Goal: Task Accomplishment & Management: Manage account settings

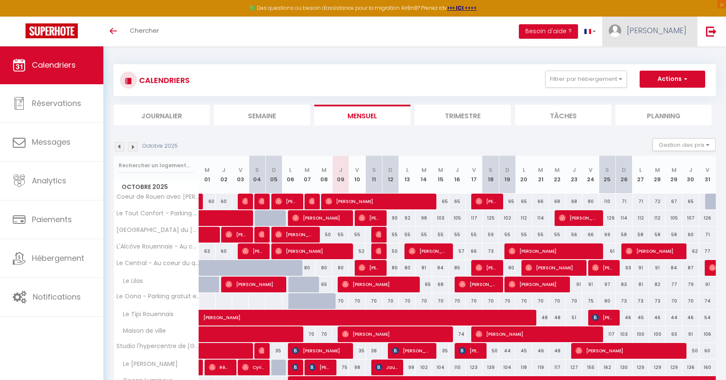
click at [670, 28] on span "[PERSON_NAME]" at bounding box center [657, 30] width 60 height 11
click at [670, 70] on link "Équipe" at bounding box center [663, 74] width 63 height 14
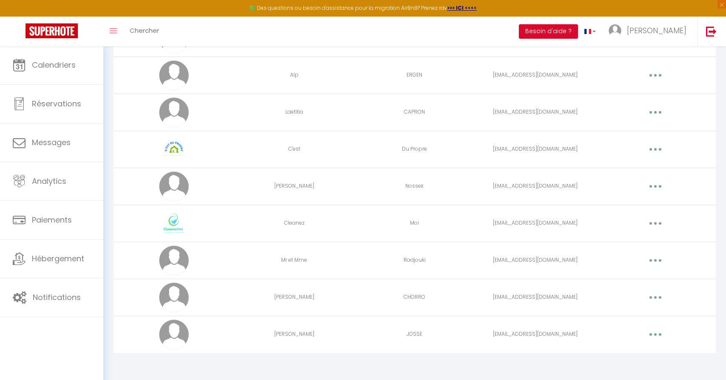
scroll to position [95, 0]
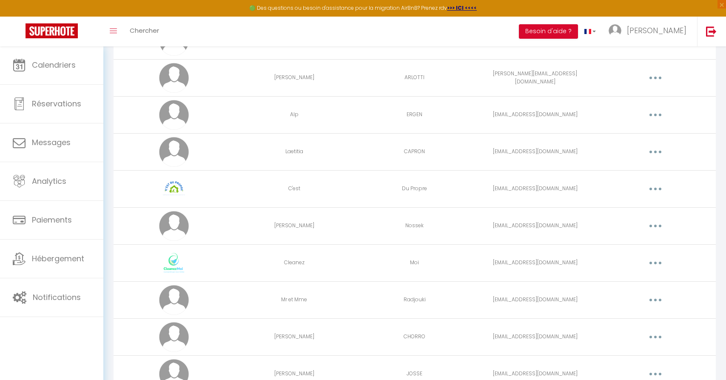
click at [655, 185] on button "button" at bounding box center [656, 189] width 24 height 14
click at [650, 207] on link "Editer" at bounding box center [633, 208] width 63 height 14
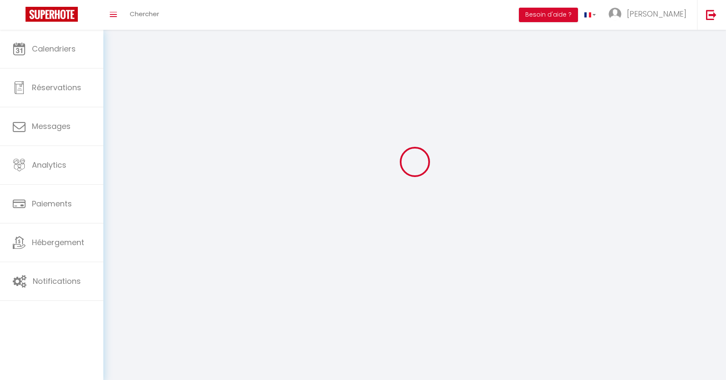
scroll to position [30, 0]
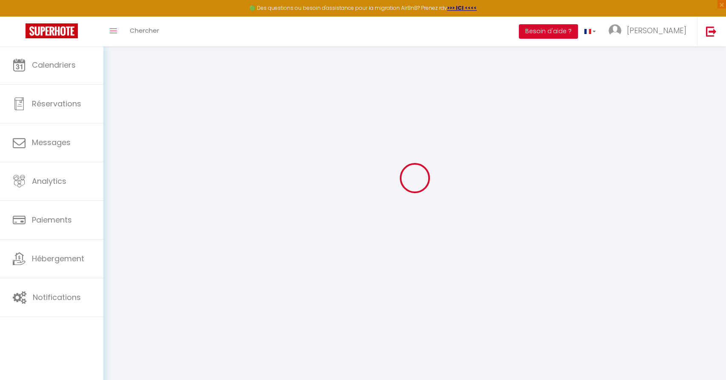
type input "C'est"
type input "Du Propre"
type input "[EMAIL_ADDRESS][DOMAIN_NAME]"
type textarea "2626"
type textarea "[URL][DOMAIN_NAME]"
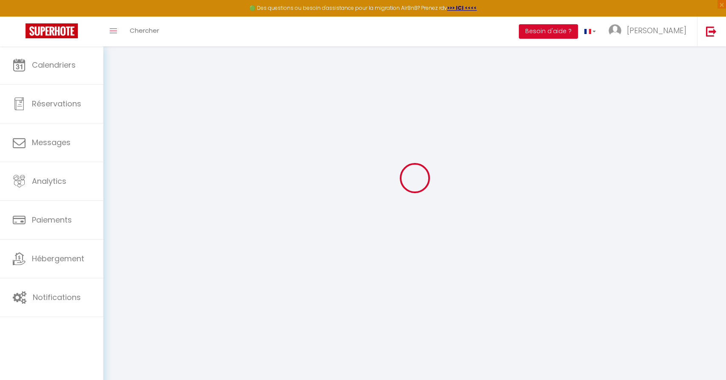
checkbox input "false"
checkbox input "true"
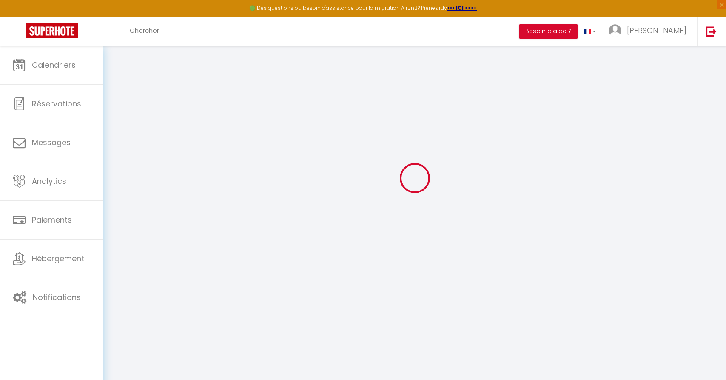
checkbox input "true"
checkbox input "false"
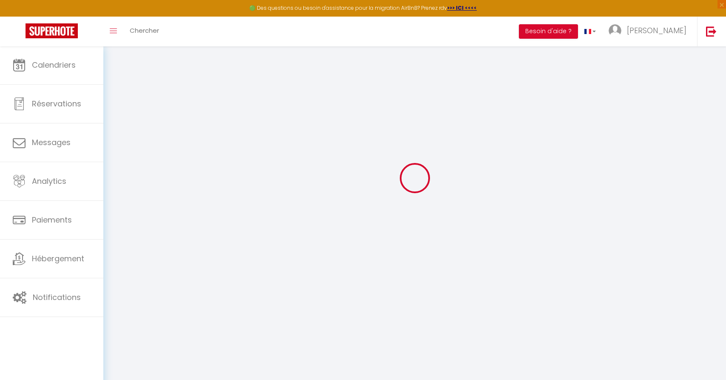
checkbox input "false"
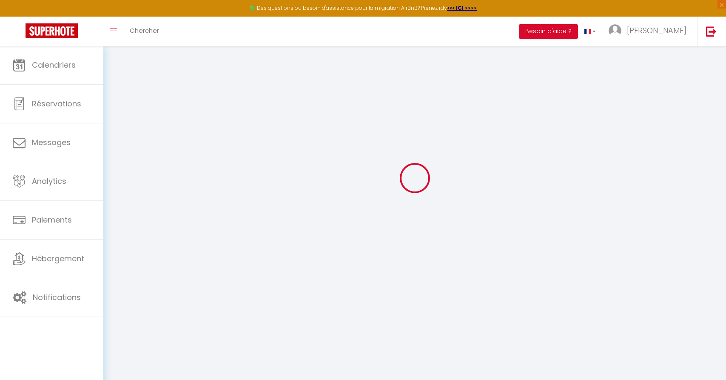
select select
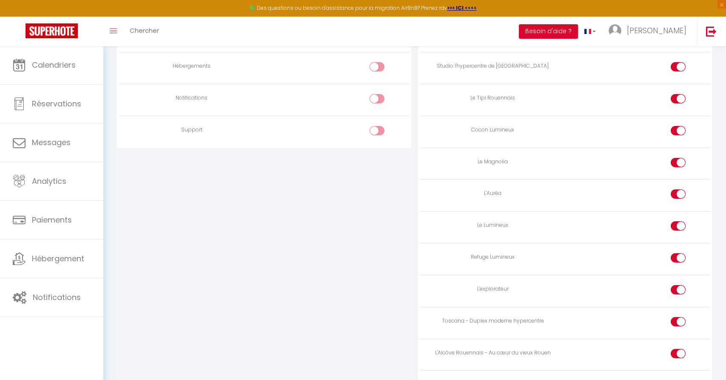
scroll to position [855, 0]
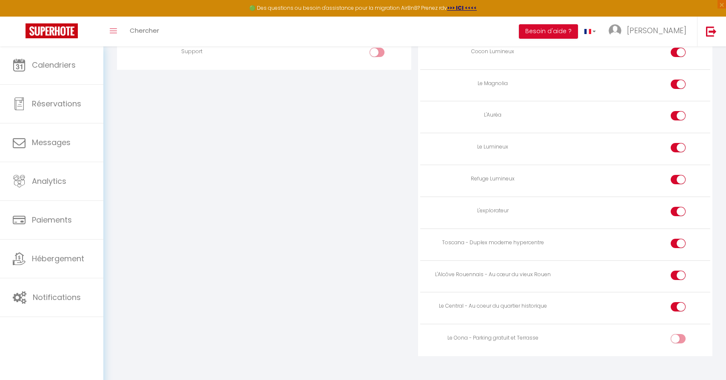
click at [680, 334] on input "checkbox" at bounding box center [685, 340] width 15 height 13
checkbox input "true"
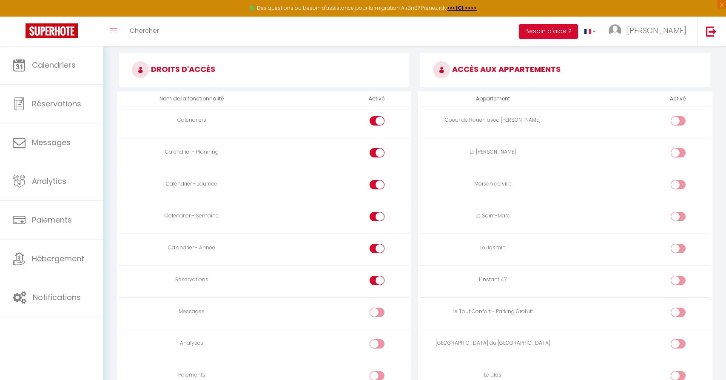
scroll to position [197, 0]
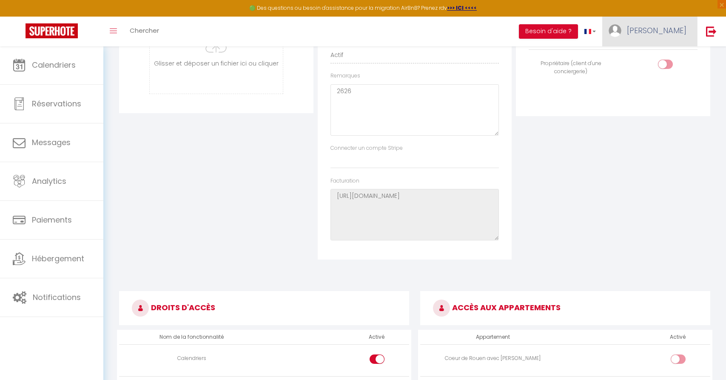
click at [674, 21] on link "[PERSON_NAME]" at bounding box center [649, 32] width 95 height 30
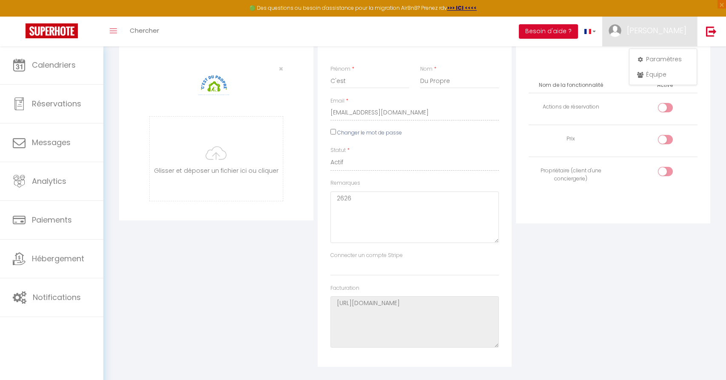
scroll to position [0, 0]
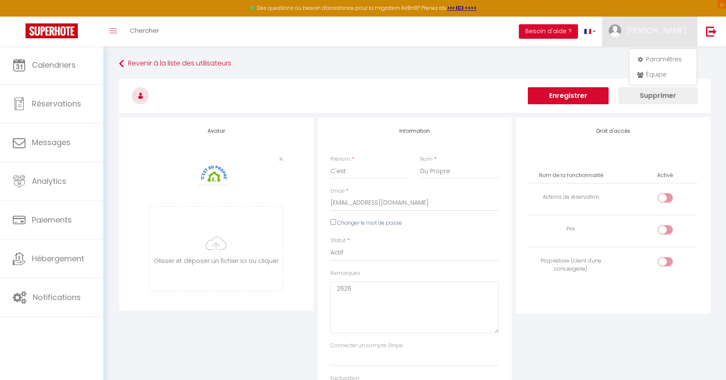
click at [596, 86] on h3 at bounding box center [414, 96] width 591 height 34
click at [592, 95] on button "Enregistrer" at bounding box center [568, 95] width 81 height 17
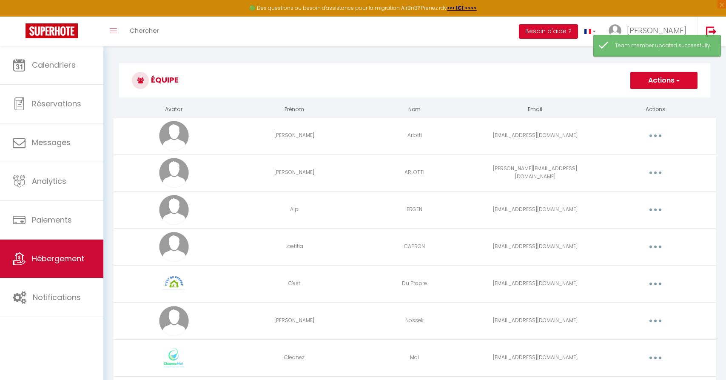
click at [52, 263] on span "Hébergement" at bounding box center [58, 258] width 52 height 11
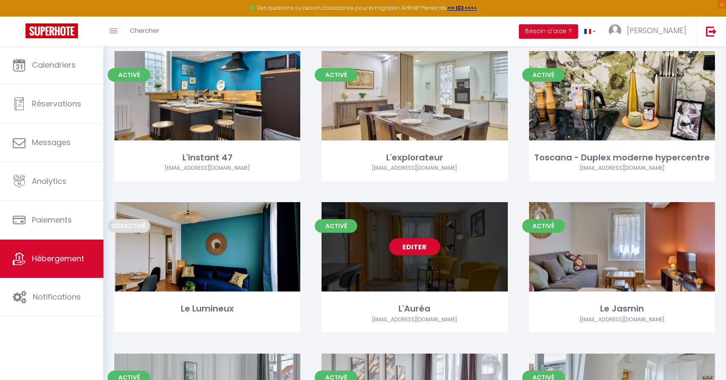
scroll to position [806, 0]
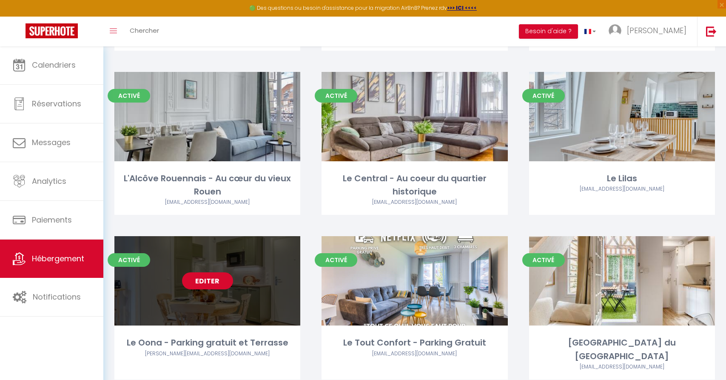
click at [222, 272] on link "Editer" at bounding box center [207, 280] width 51 height 17
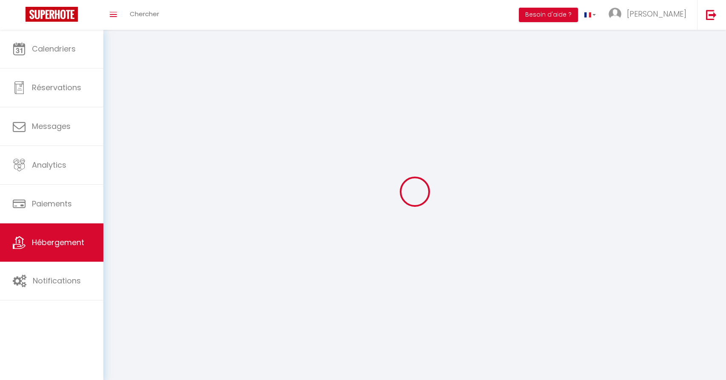
select select
select select "28"
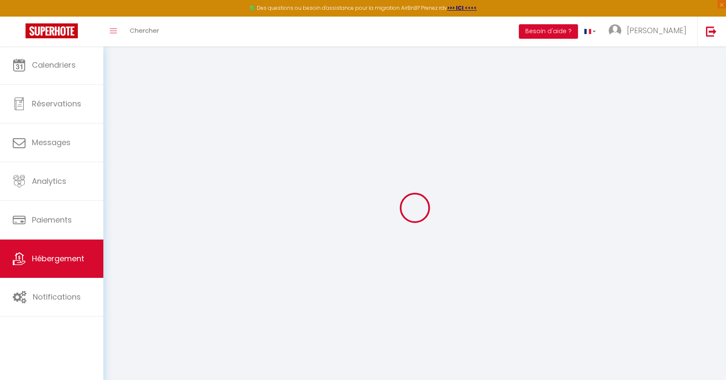
select select
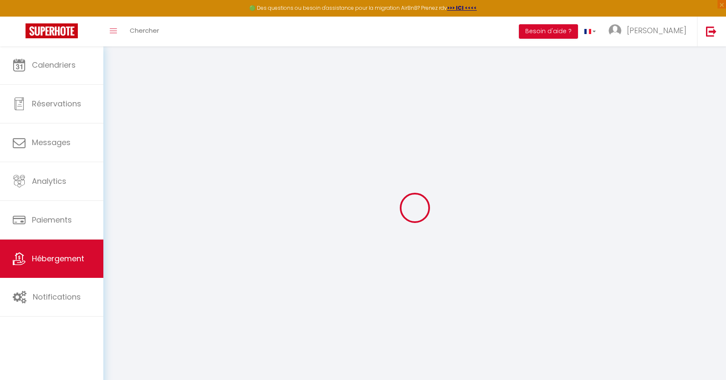
select select
checkbox input "false"
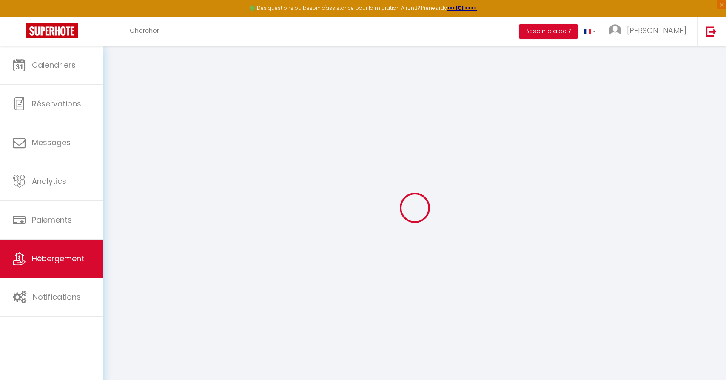
select select
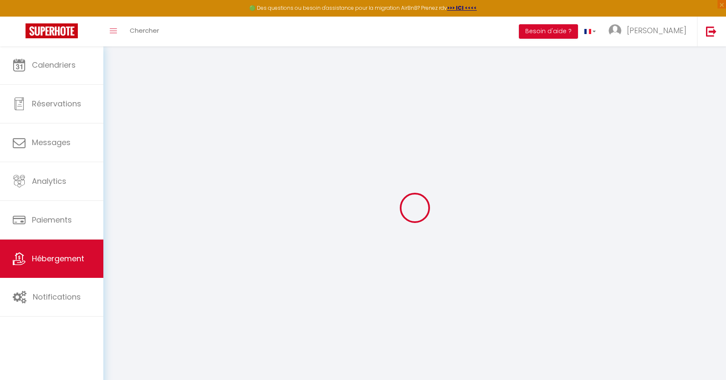
select select
checkbox input "false"
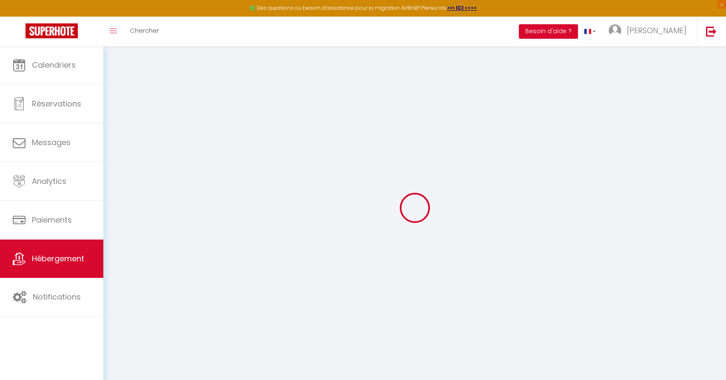
checkbox input "false"
select select
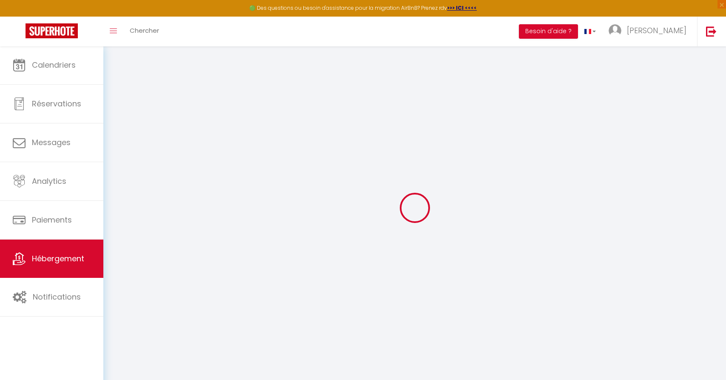
select select
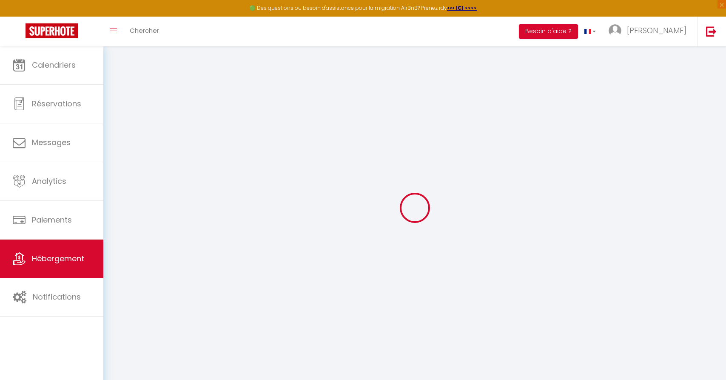
checkbox input "false"
select select
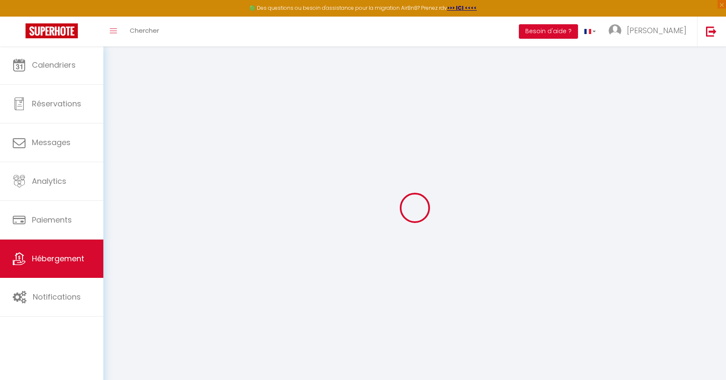
select select
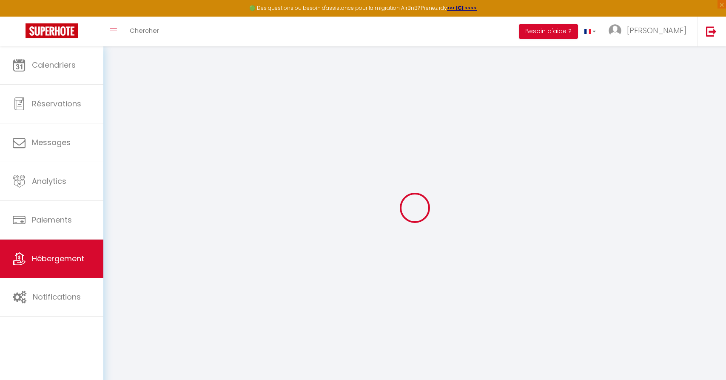
select select
checkbox input "false"
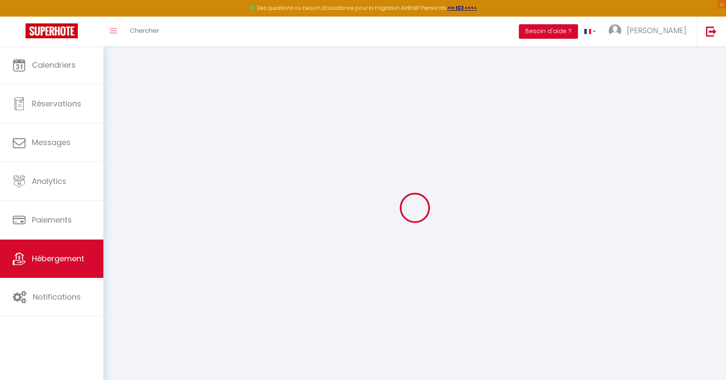
checkbox input "false"
select select
type input "Le Oona - Parking gratuit et Terrasse"
type input "[PERSON_NAME] et [PERSON_NAME]"
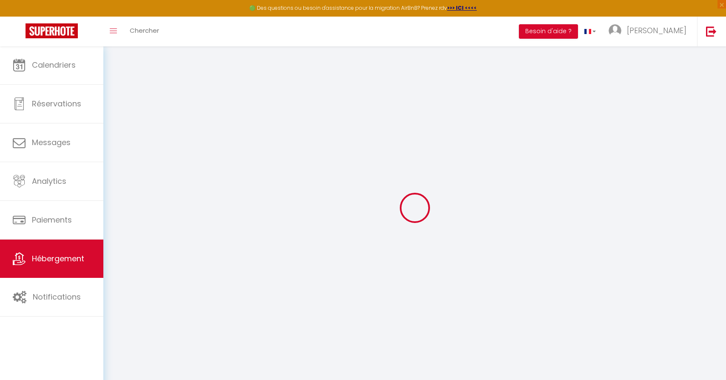
type input "DUMINIL"
type input "[STREET_ADDRESS]"
type input "60240"
type input "Chambors"
type input "41"
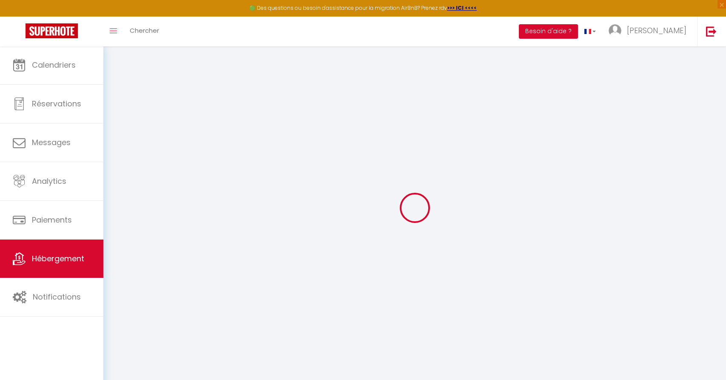
select select
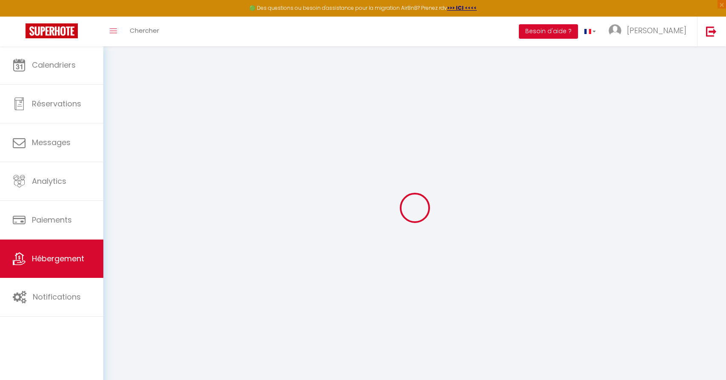
type input "[STREET_ADDRESS]"
type input "76000"
type input "[GEOGRAPHIC_DATA]"
type input "[EMAIL_ADDRESS][DOMAIN_NAME]"
select select
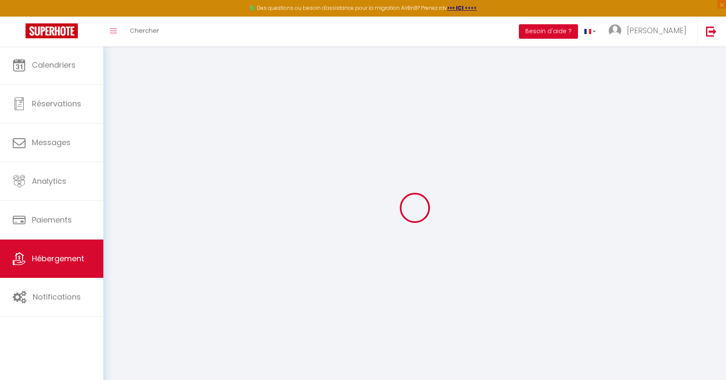
checkbox input "false"
type input "45"
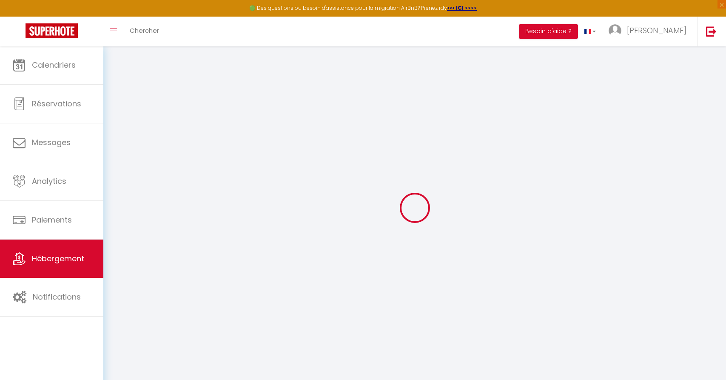
type input "0"
select select
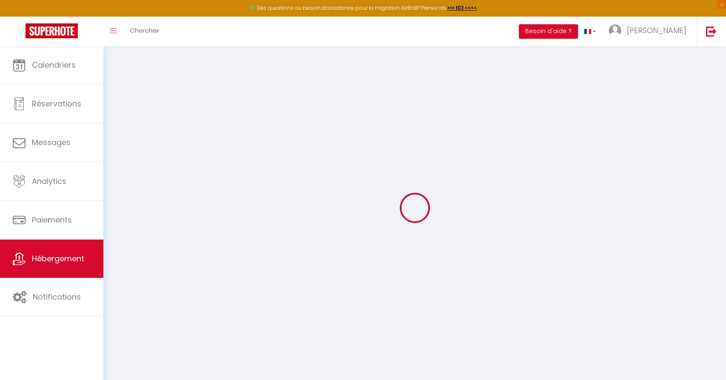
select select
checkbox input "false"
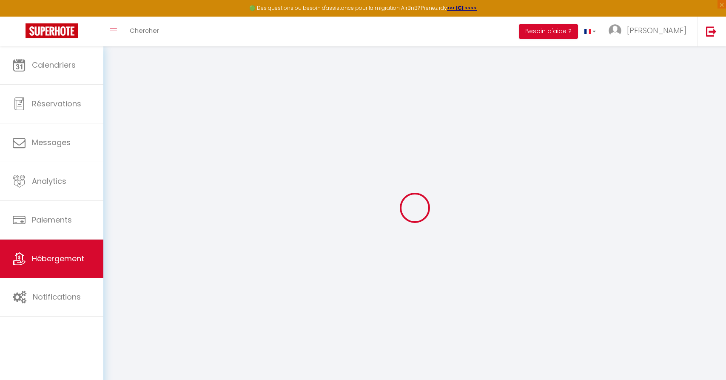
checkbox input "false"
select select
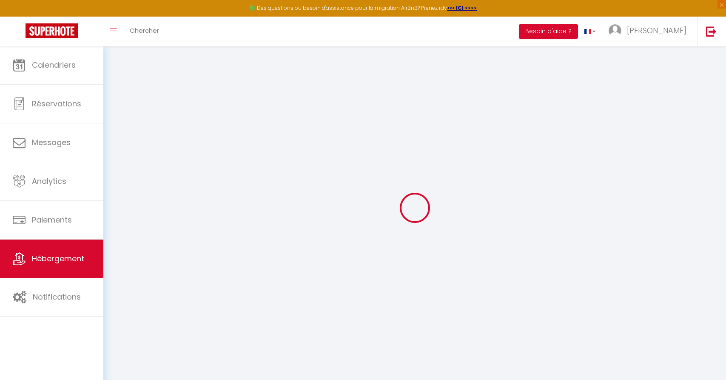
select select
checkbox input "false"
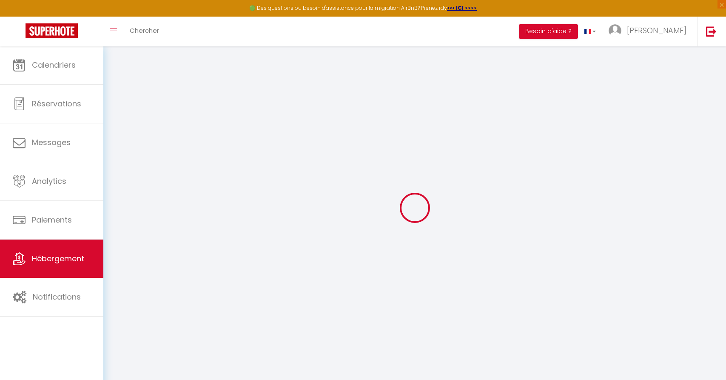
checkbox input "false"
select select
checkbox input "false"
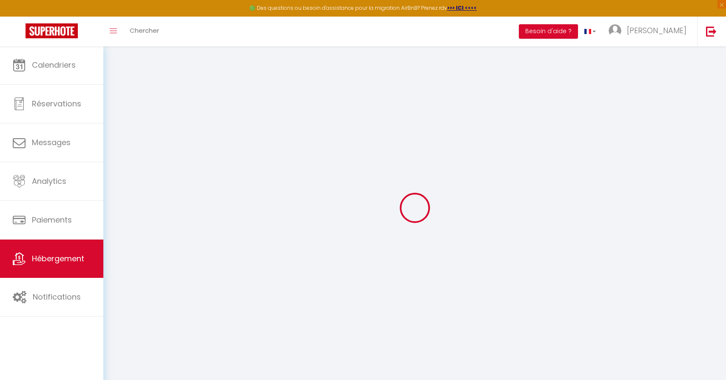
checkbox input "false"
select select
checkbox input "false"
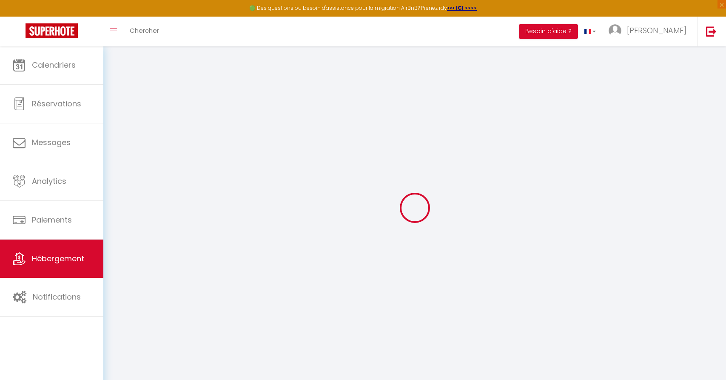
checkbox input "false"
select select "17:00"
select select "23:45"
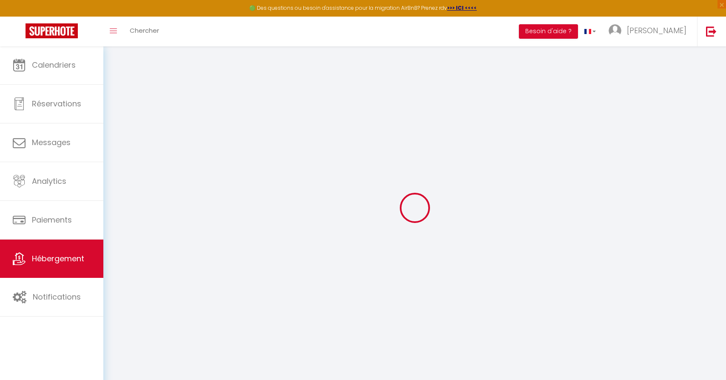
select select "11:00"
select select "30"
select select "120"
select select
checkbox input "false"
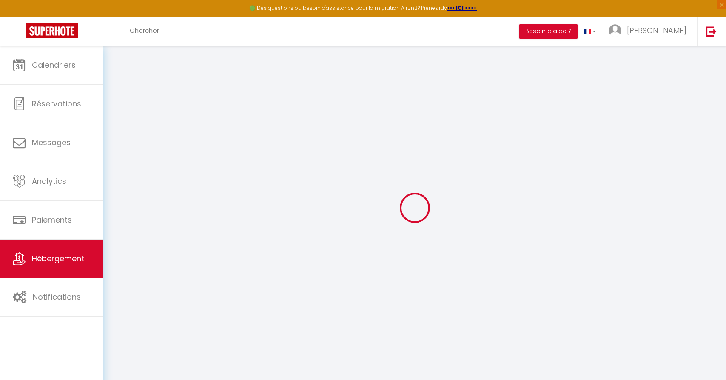
checkbox input "false"
select select
checkbox input "false"
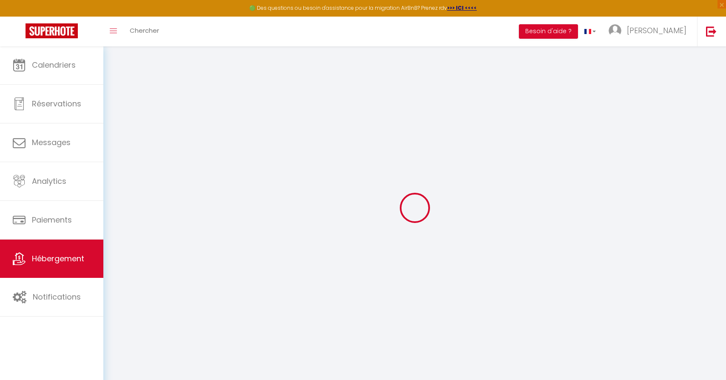
checkbox input "false"
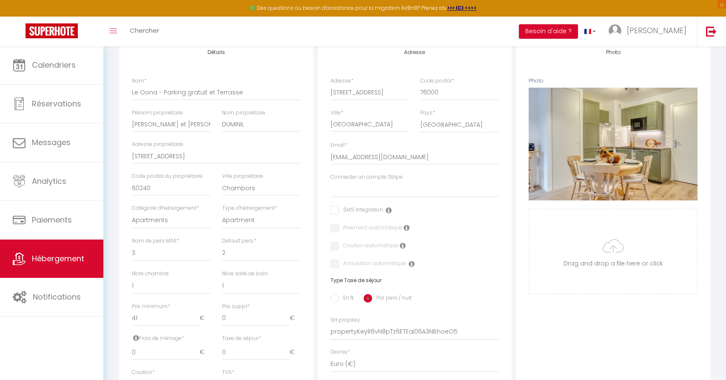
scroll to position [370, 0]
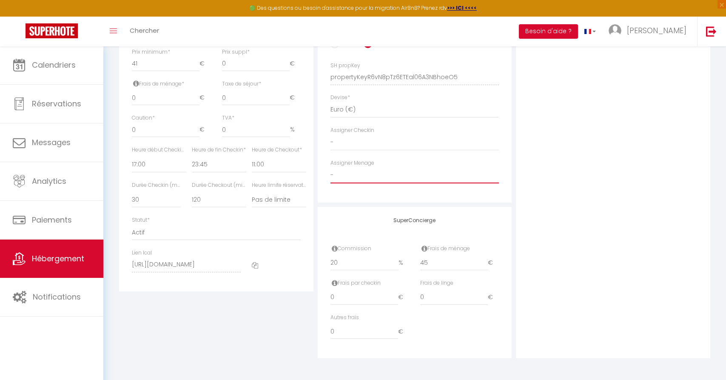
select select "38906"
select select
checkbox input "false"
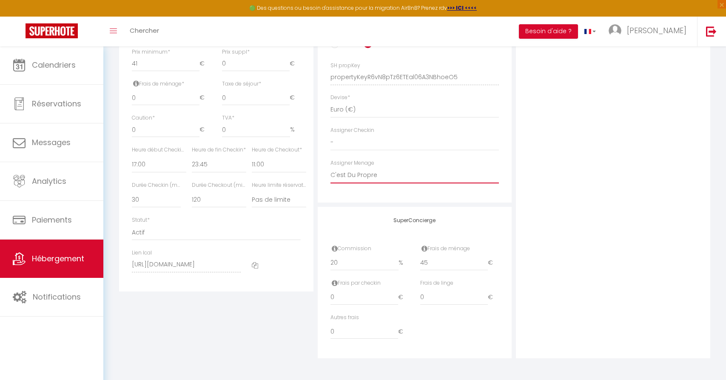
checkbox input "false"
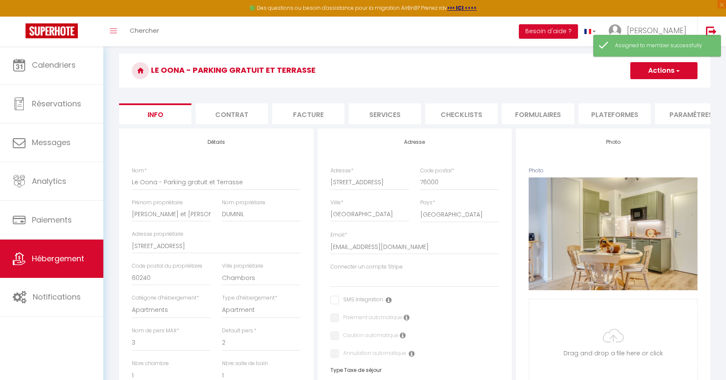
scroll to position [0, 0]
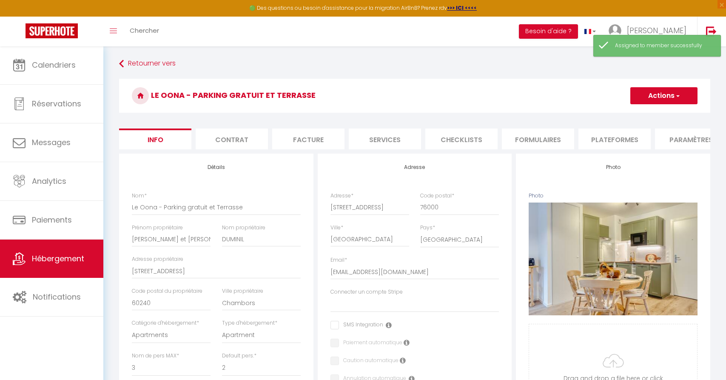
click at [648, 99] on button "Actions" at bounding box center [663, 95] width 67 height 17
click at [636, 113] on input "Enregistrer" at bounding box center [630, 114] width 31 height 9
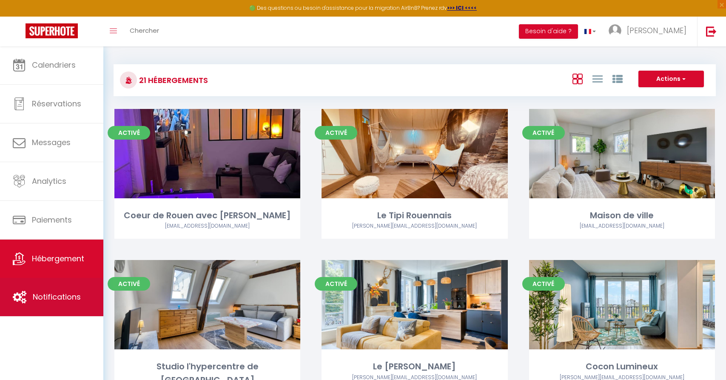
click at [56, 293] on span "Notifications" at bounding box center [57, 296] width 48 height 11
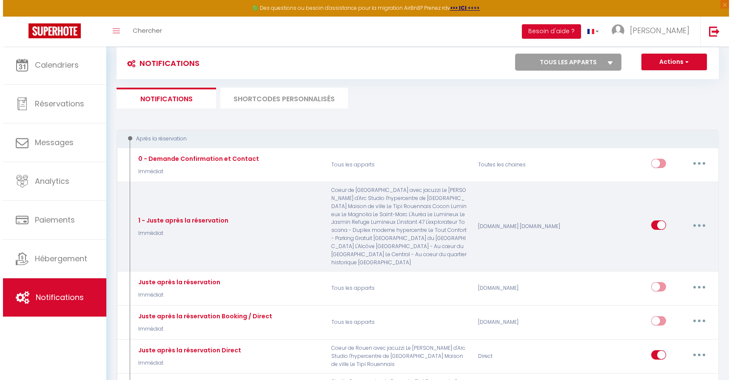
scroll to position [186, 0]
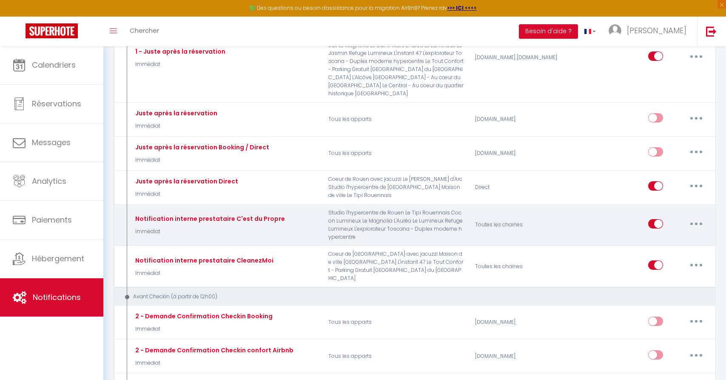
click at [695, 222] on icon "button" at bounding box center [696, 223] width 3 height 3
click at [674, 236] on link "Editer" at bounding box center [674, 243] width 63 height 14
type input "Notification interne prestataire C'est du Propre"
select select "Immédiat"
select select
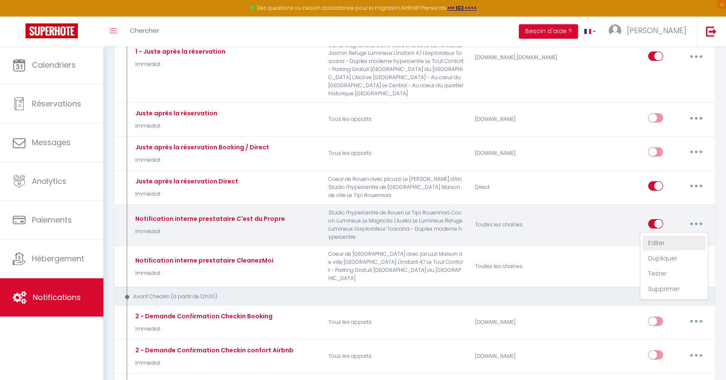
checkbox input "false"
checkbox input "true"
checkbox input "false"
radio input "true"
type input "Nouveau ménage - Le [CHECKOUT:DD-MM-YYYY] à partir de [RENTAL:DEPARTURE_TIME] a…"
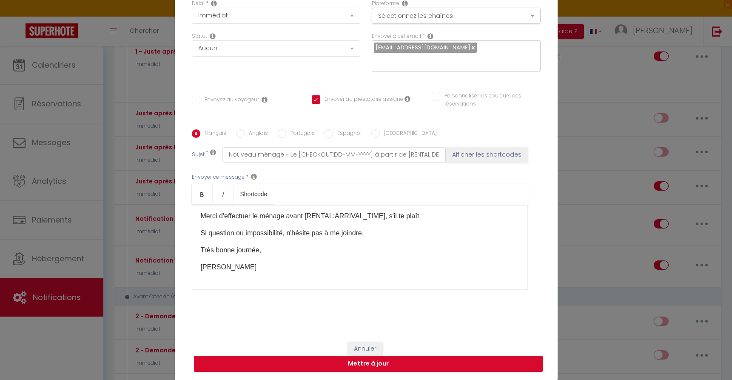
scroll to position [3, 0]
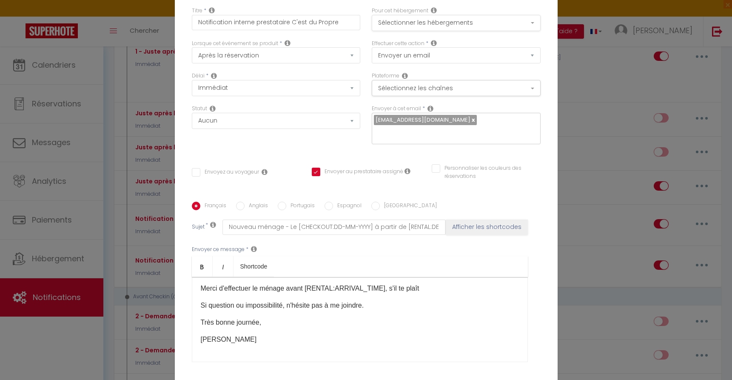
click at [432, 26] on button "Sélectionner les hébergements" at bounding box center [456, 23] width 169 height 16
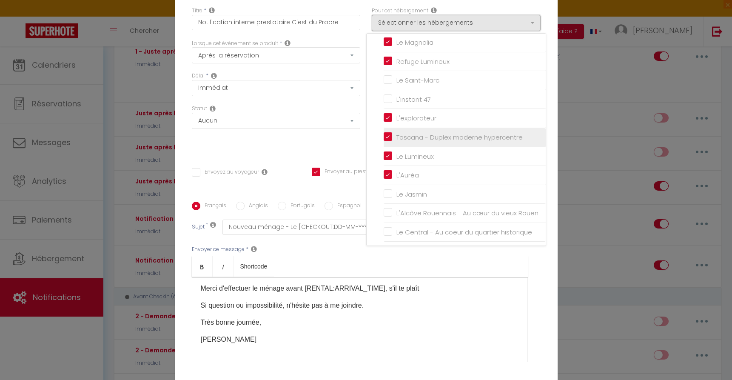
scroll to position [175, 0]
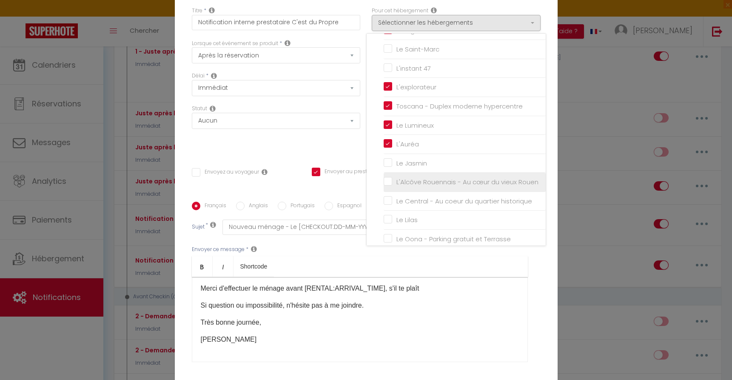
click at [392, 177] on label "L'Alcôve Rouennais - Au cœur du vieux Rouen" at bounding box center [465, 182] width 146 height 10
click at [389, 178] on input "L'Alcôve Rouennais - Au cœur du vieux Rouen" at bounding box center [465, 182] width 162 height 9
checkbox input "true"
checkbox input "false"
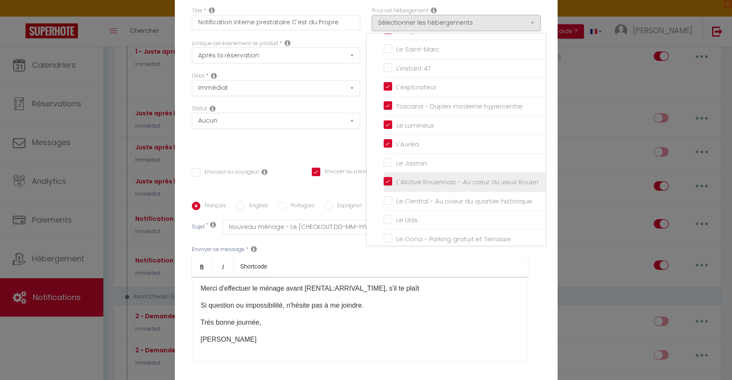
checkbox input "false"
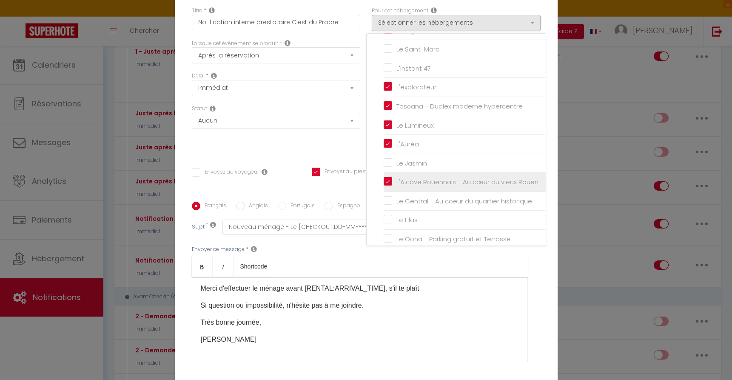
checkbox input "false"
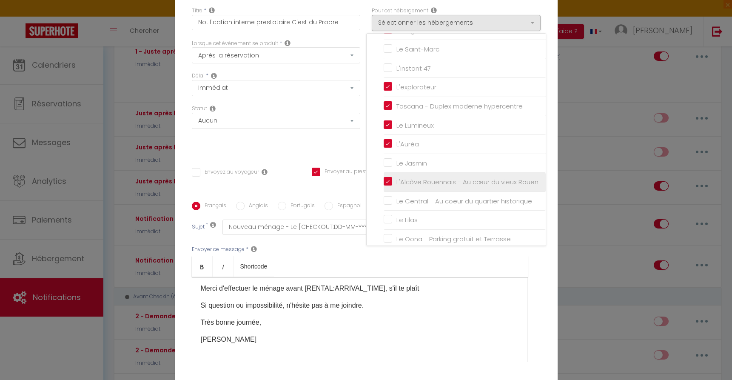
checkbox input "true"
checkbox input "false"
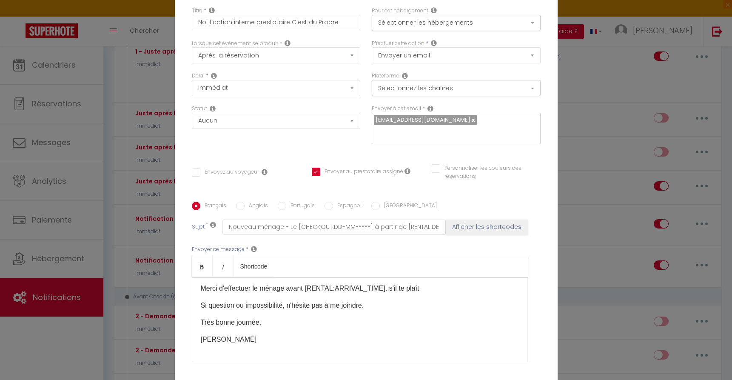
scroll to position [1, 0]
click at [477, 23] on button "Sélectionner les hébergements" at bounding box center [456, 25] width 169 height 16
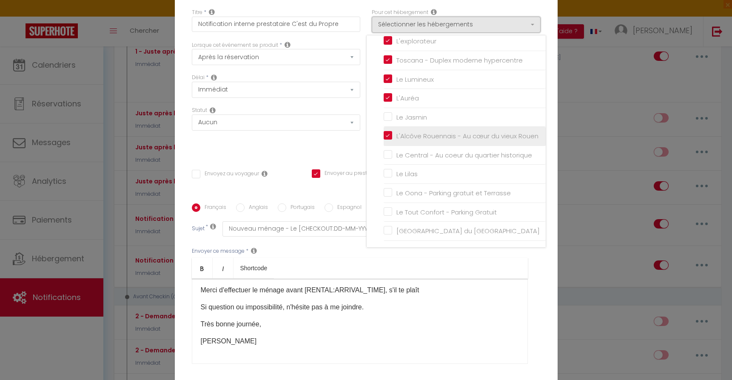
scroll to position [53, 0]
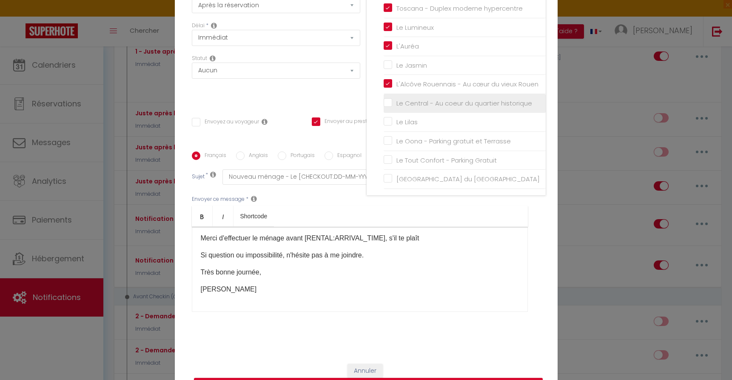
click at [386, 104] on input "Le Central - Au coeur du quartier historique" at bounding box center [465, 103] width 162 height 9
checkbox input "true"
checkbox input "false"
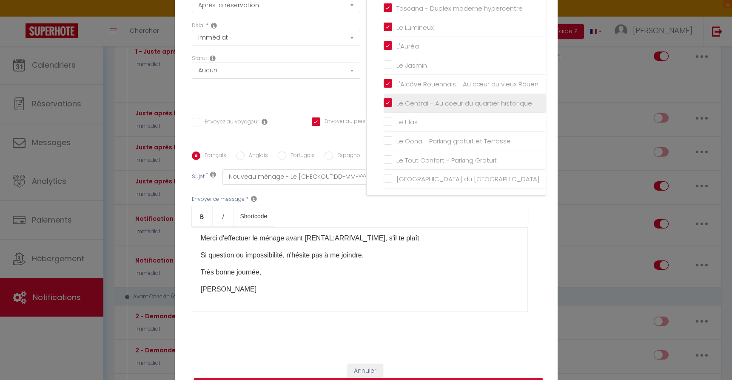
checkbox input "false"
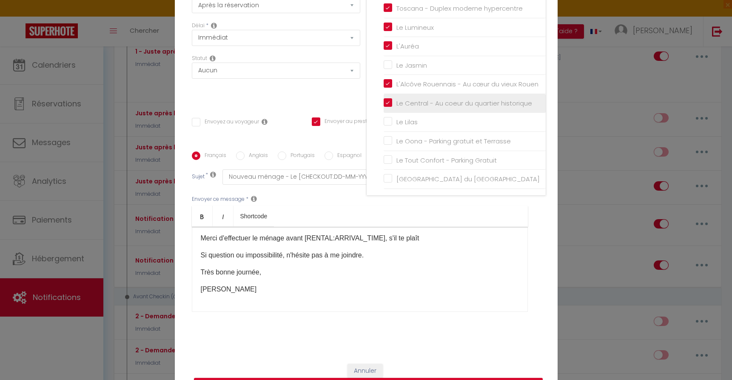
checkbox input "false"
checkbox input "true"
checkbox input "false"
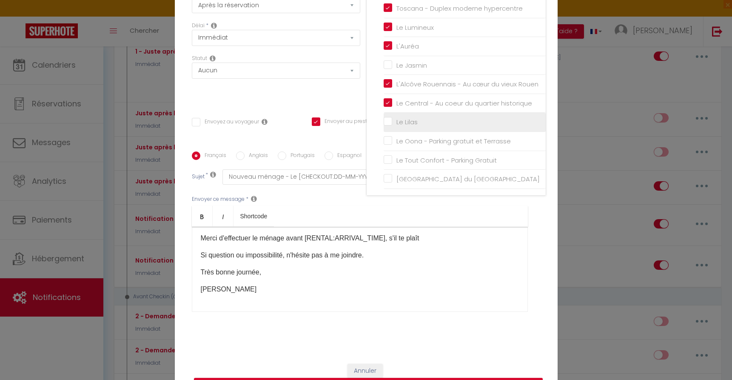
click at [384, 125] on input "Le Lilas" at bounding box center [465, 122] width 162 height 9
checkbox input "true"
checkbox input "false"
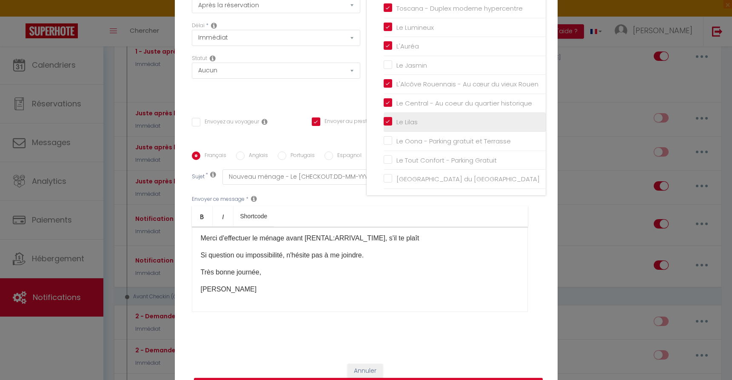
checkbox input "false"
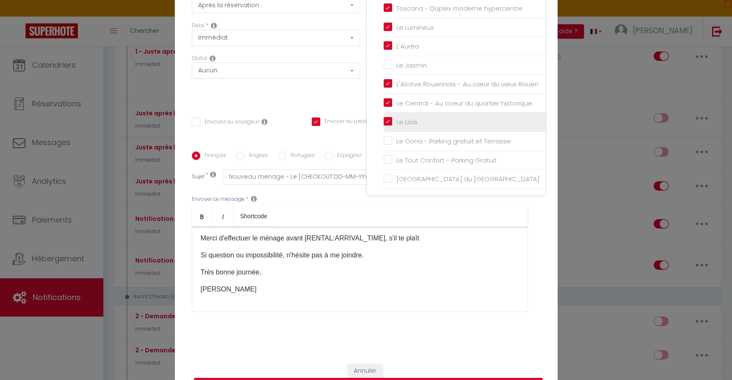
checkbox input "false"
checkbox input "true"
checkbox input "false"
click at [386, 120] on input "Le Lilas" at bounding box center [465, 122] width 162 height 9
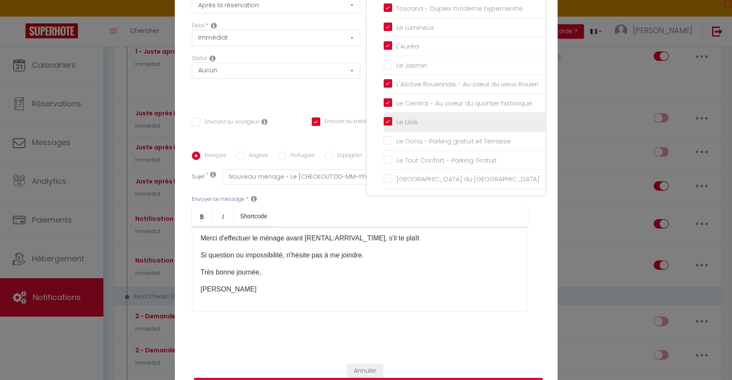
checkbox input "false"
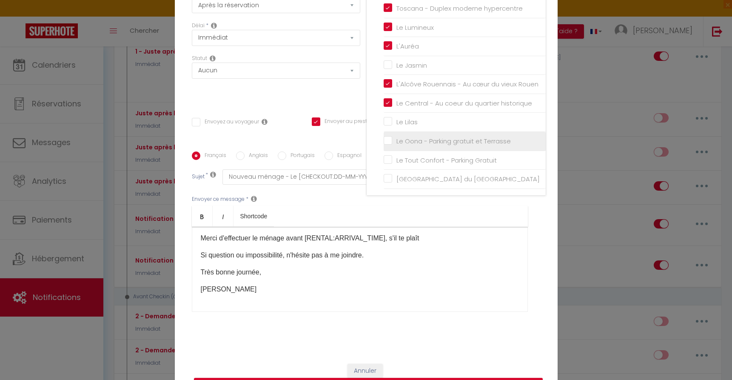
click at [386, 141] on input "Le Oona - Parking gratuit et Terrasse" at bounding box center [465, 141] width 162 height 9
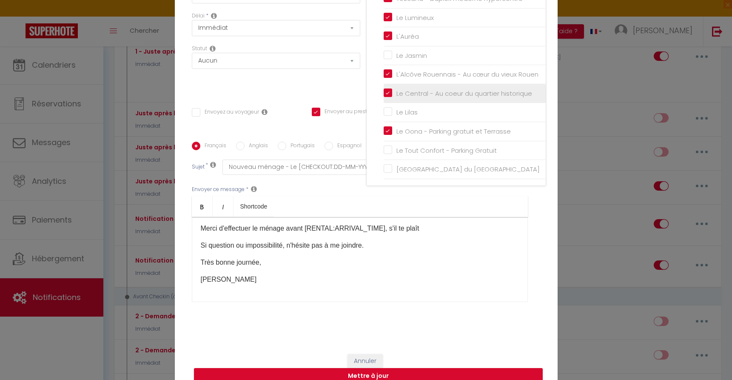
scroll to position [75, 0]
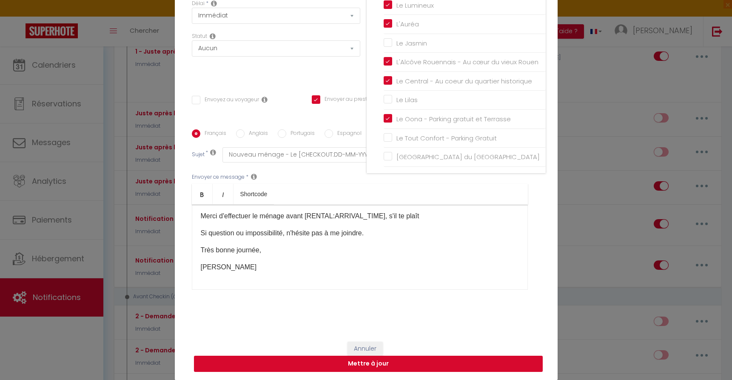
click at [432, 365] on button "Mettre à jour" at bounding box center [368, 364] width 349 height 16
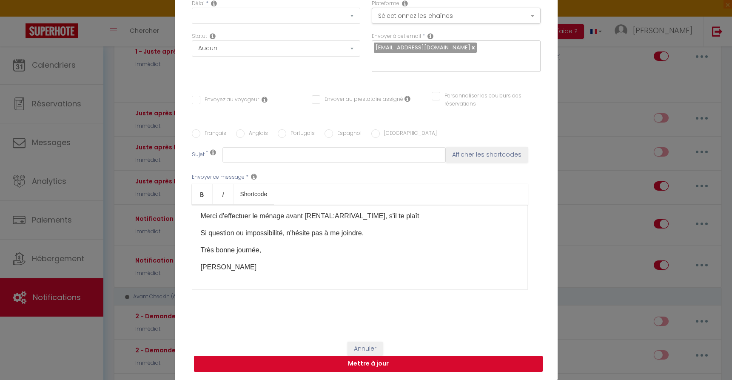
scroll to position [0, 0]
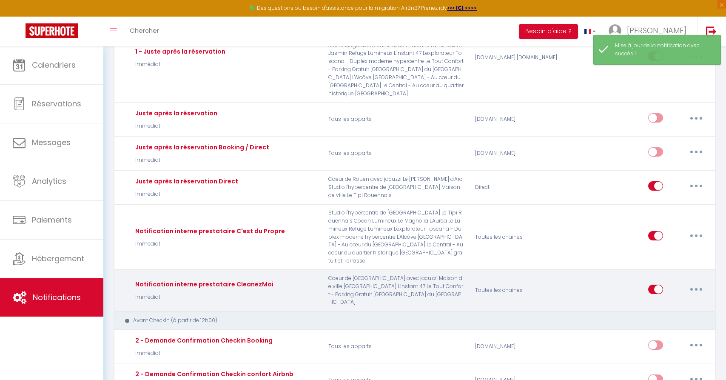
click at [694, 282] on button "button" at bounding box center [696, 289] width 24 height 14
click at [680, 301] on link "Editer" at bounding box center [674, 308] width 63 height 14
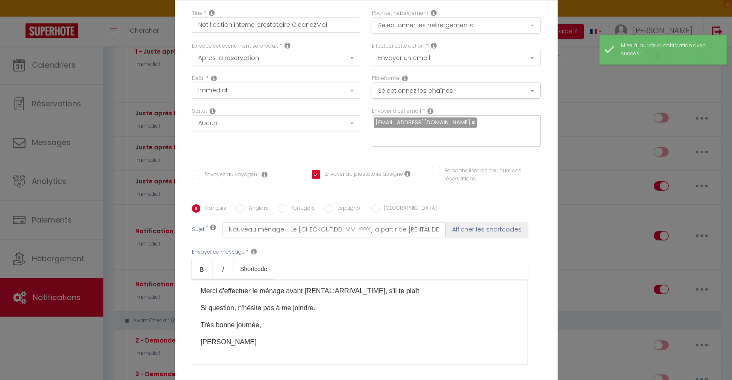
click at [431, 28] on button "Sélectionner les hébergements" at bounding box center [456, 25] width 169 height 16
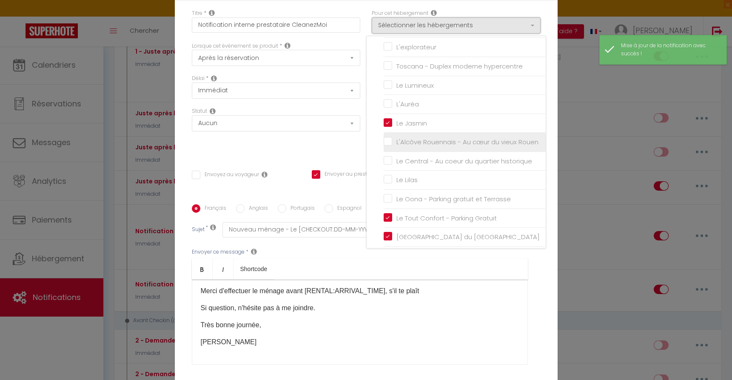
scroll to position [75, 0]
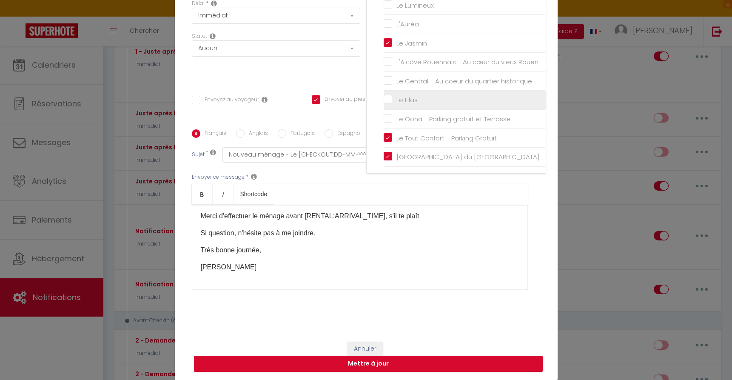
click at [384, 100] on input "Le Lilas" at bounding box center [465, 100] width 162 height 9
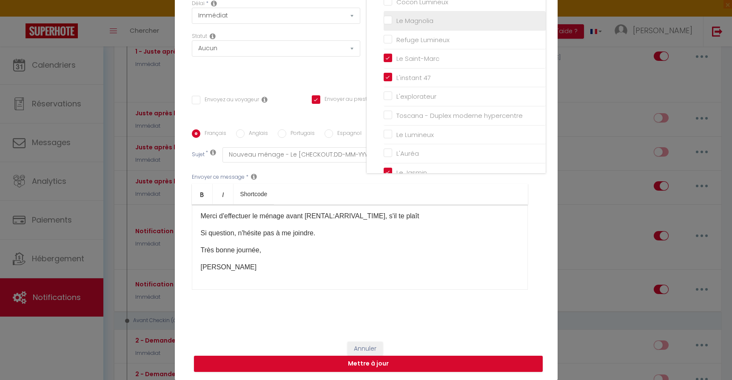
scroll to position [45, 0]
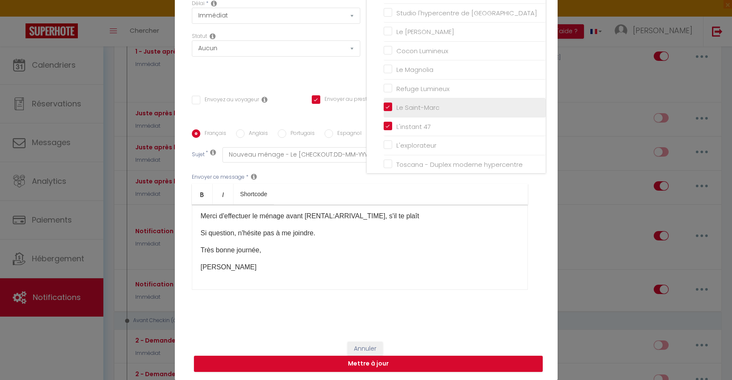
click at [387, 108] on input "Le Saint-Marc" at bounding box center [465, 107] width 162 height 9
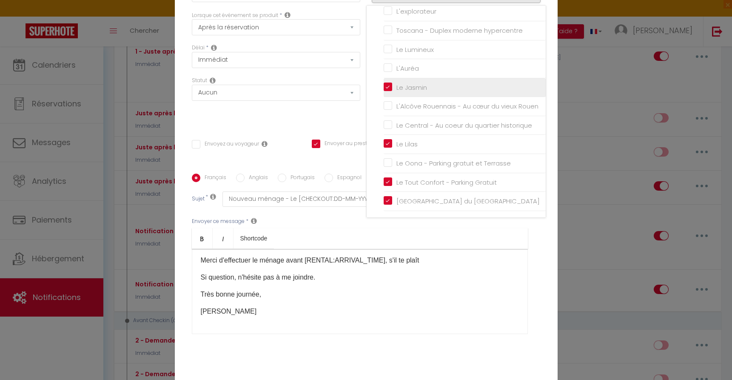
scroll to position [75, 0]
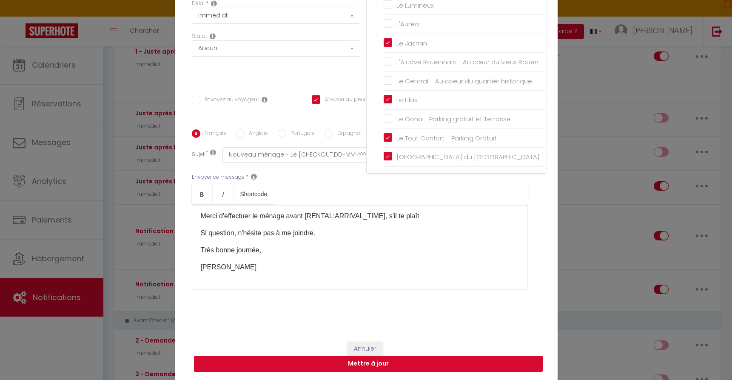
click at [438, 361] on button "Mettre à jour" at bounding box center [368, 364] width 349 height 16
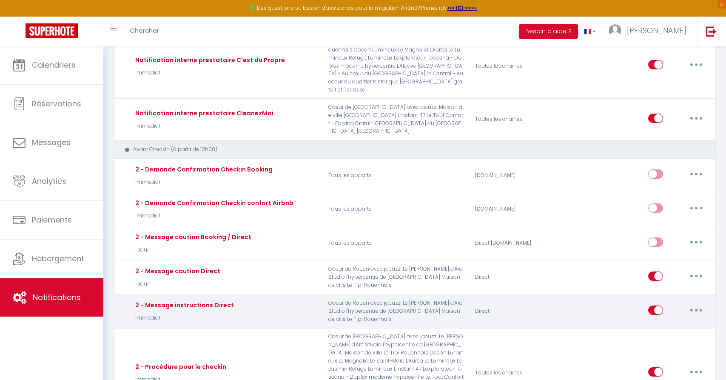
scroll to position [365, 0]
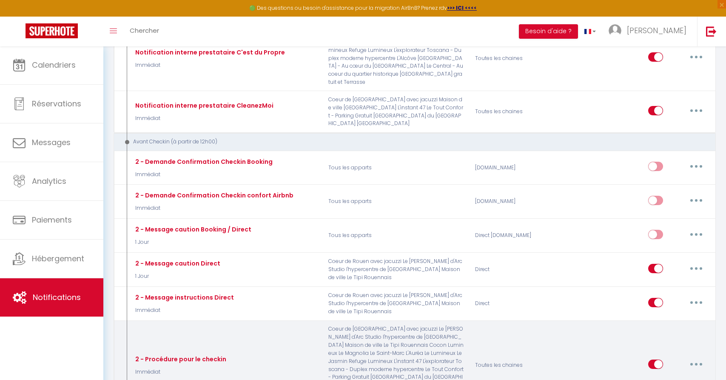
click at [693, 357] on button "button" at bounding box center [696, 364] width 24 height 14
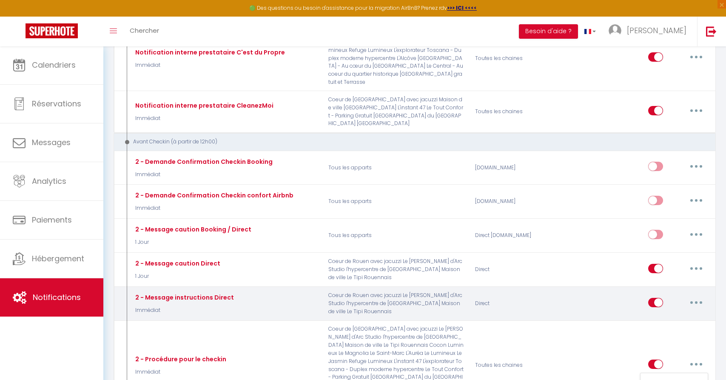
click at [606, 291] on div "Editer Dupliquer Tester Supprimer" at bounding box center [640, 303] width 147 height 25
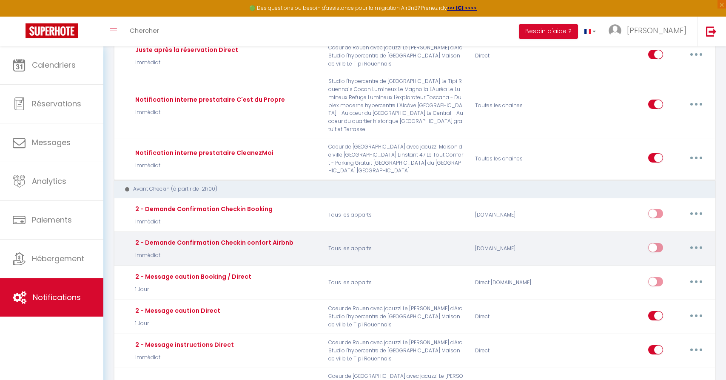
scroll to position [274, 0]
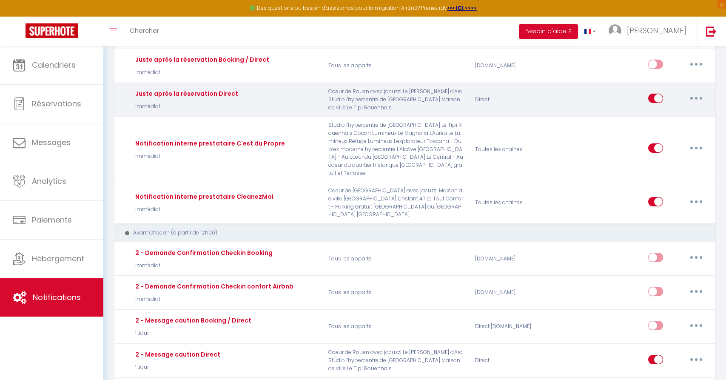
click at [694, 91] on button "button" at bounding box center [696, 98] width 24 height 14
click at [603, 100] on div "Juste après la réservation Direct Immédiat Coeur de [GEOGRAPHIC_DATA] avec jacu…" at bounding box center [415, 100] width 602 height 34
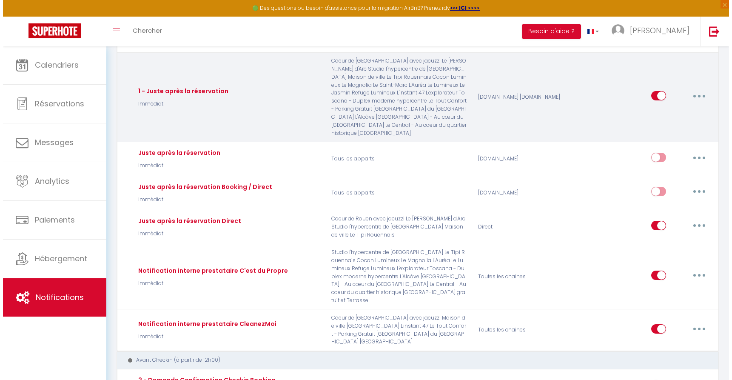
scroll to position [134, 0]
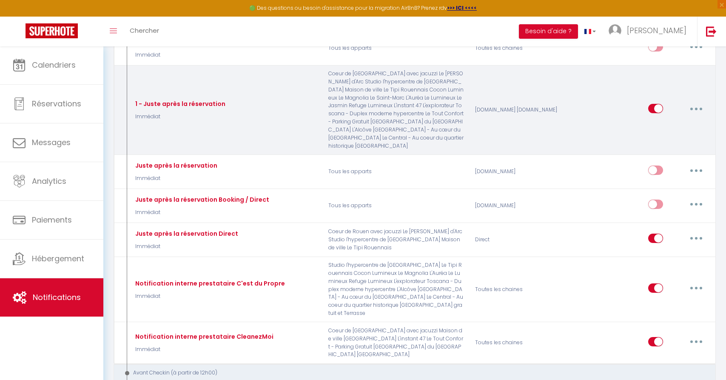
click at [696, 108] on icon "button" at bounding box center [696, 109] width 3 height 3
click at [681, 121] on link "Editer" at bounding box center [674, 128] width 63 height 14
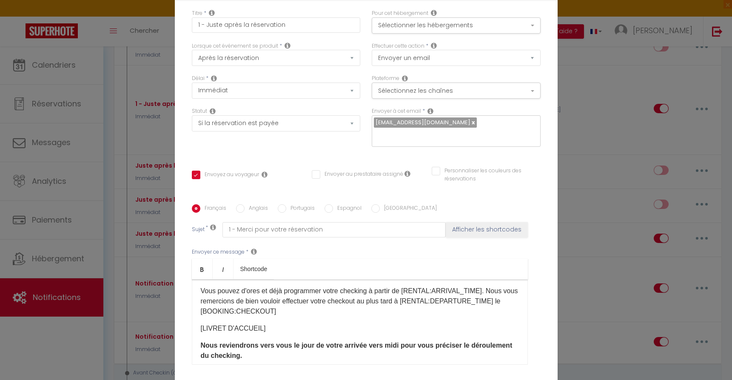
scroll to position [0, 0]
click at [452, 28] on button "Sélectionner les hébergements" at bounding box center [456, 25] width 169 height 16
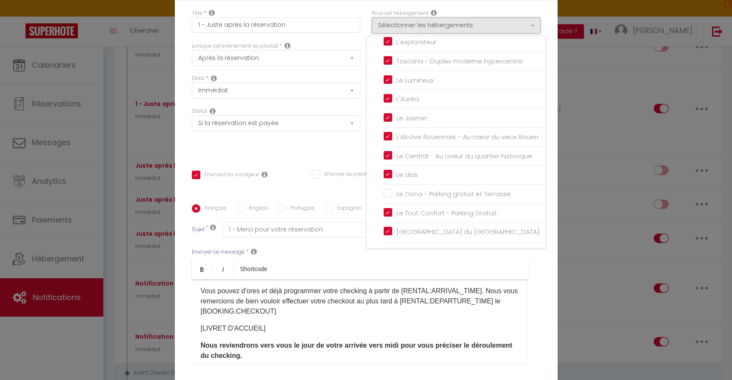
scroll to position [218, 0]
click at [419, 199] on li "Le Oona - Parking gratuit et Terrasse" at bounding box center [465, 199] width 162 height 19
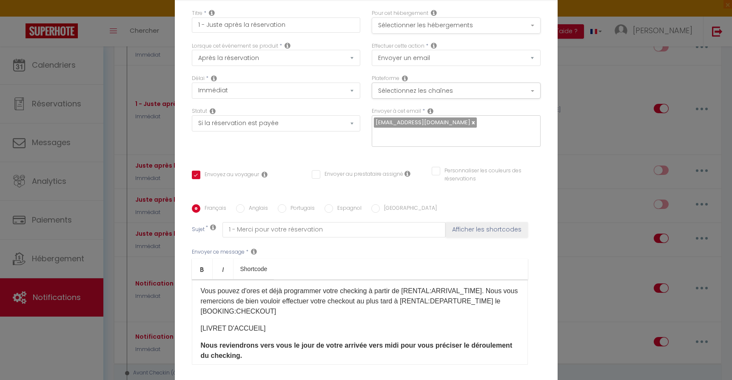
click at [455, 29] on button "Sélectionner les hébergements" at bounding box center [456, 25] width 169 height 16
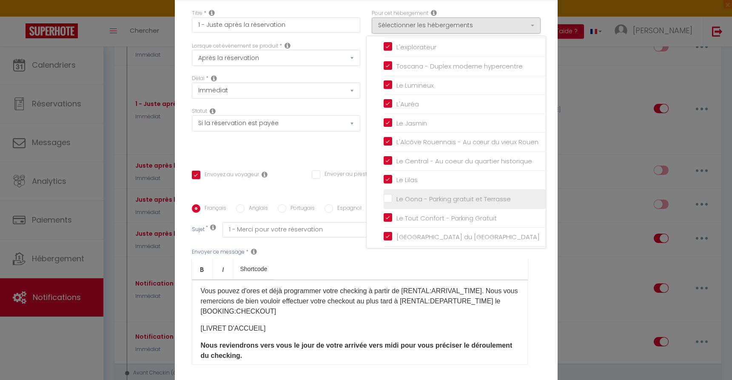
click at [387, 203] on input "Le Oona - Parking gratuit et Terrasse" at bounding box center [465, 199] width 162 height 9
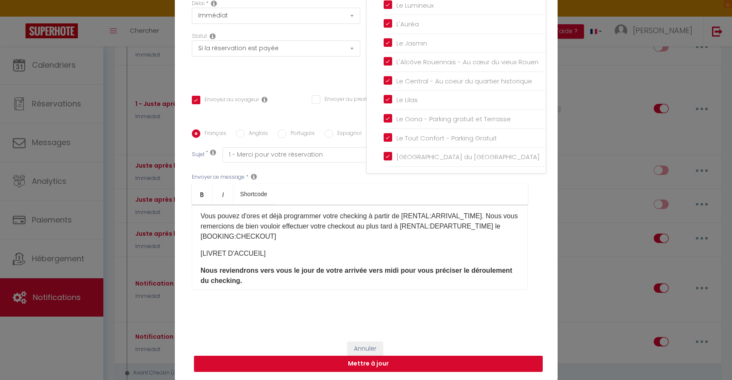
click at [468, 360] on button "Mettre à jour" at bounding box center [368, 364] width 349 height 16
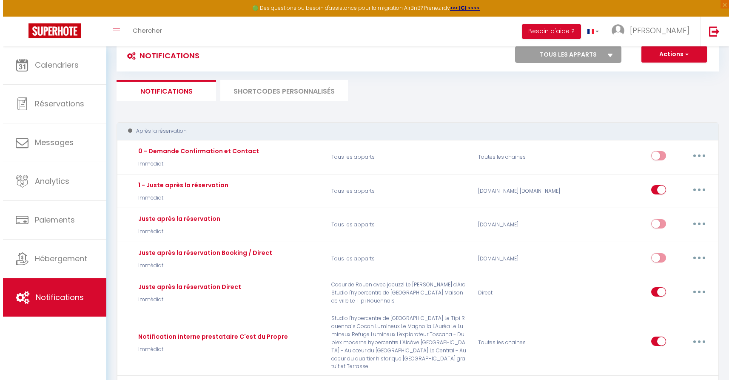
scroll to position [0, 0]
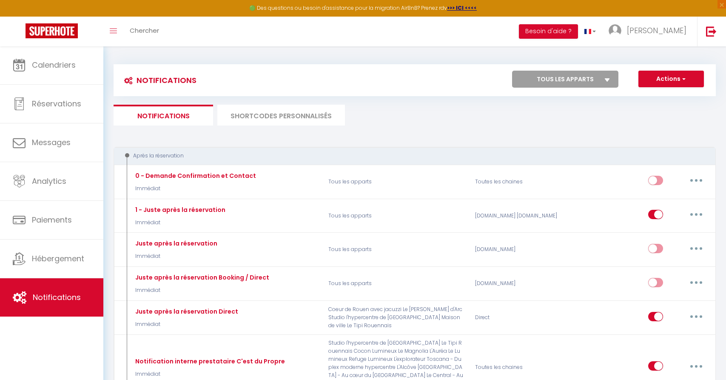
click at [324, 117] on li "SHORTCODES PERSONNALISÉS" at bounding box center [281, 115] width 128 height 21
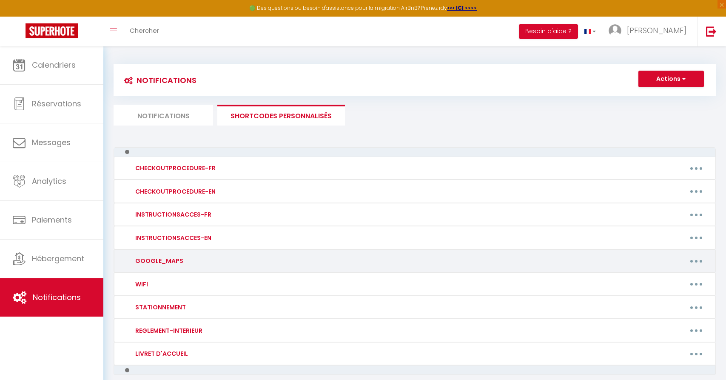
click at [694, 259] on button "button" at bounding box center [696, 261] width 24 height 14
click at [670, 278] on link "Editer" at bounding box center [674, 280] width 63 height 14
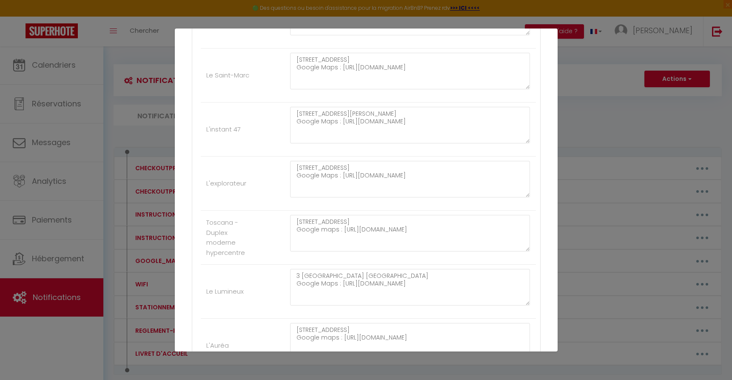
scroll to position [855, 0]
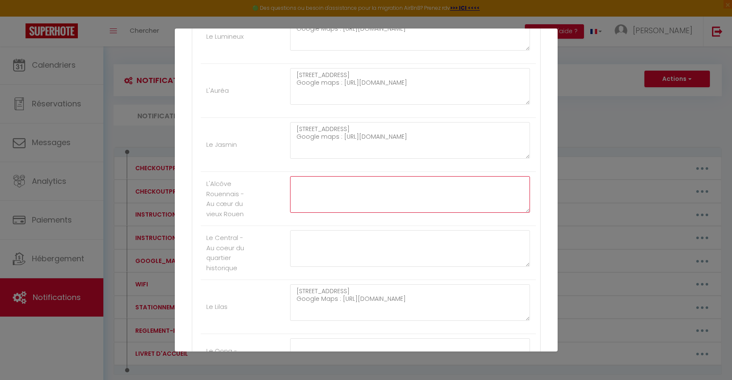
click at [390, 190] on textarea at bounding box center [410, 194] width 240 height 37
click at [367, 127] on textarea "[STREET_ADDRESS] Google maps : [URL][DOMAIN_NAME]" at bounding box center [410, 140] width 240 height 37
click at [362, 176] on textarea at bounding box center [410, 194] width 240 height 37
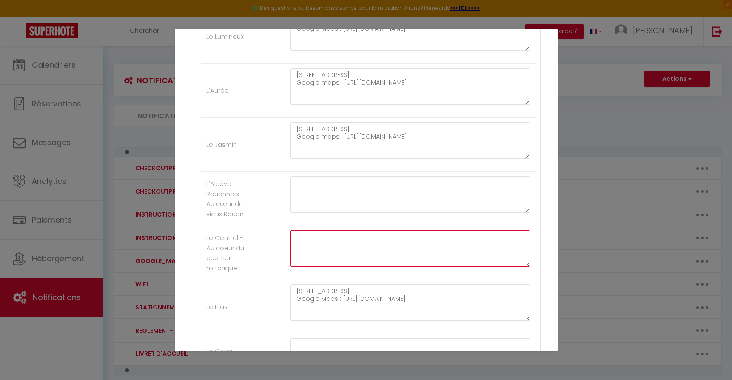
click at [328, 240] on textarea at bounding box center [410, 248] width 240 height 37
click at [296, 184] on textarea at bounding box center [410, 194] width 240 height 37
paste textarea "[STREET_ADDRESS]"
click at [301, 185] on textarea "[STREET_ADDRESS]" at bounding box center [410, 194] width 240 height 37
drag, startPoint x: 339, startPoint y: 136, endPoint x: 285, endPoint y: 143, distance: 54.5
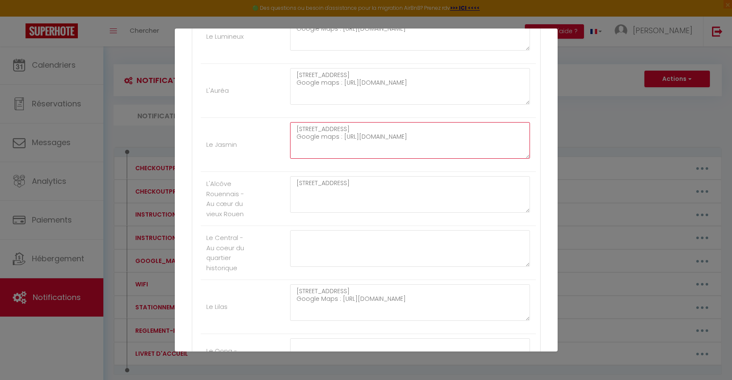
click at [285, 143] on div "[STREET_ADDRESS] Google maps : [URL][DOMAIN_NAME]" at bounding box center [409, 144] width 251 height 45
click at [286, 142] on div "[STREET_ADDRESS] Google maps : [URL][DOMAIN_NAME]" at bounding box center [409, 144] width 251 height 45
drag, startPoint x: 334, startPoint y: 137, endPoint x: 286, endPoint y: 136, distance: 48.1
click at [286, 136] on div "[STREET_ADDRESS] Google maps : [URL][DOMAIN_NAME]" at bounding box center [409, 144] width 251 height 45
click at [347, 199] on textarea "[STREET_ADDRESS]" at bounding box center [410, 194] width 240 height 37
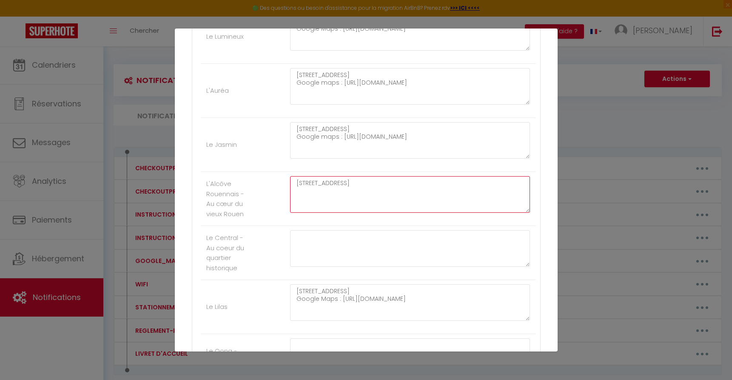
click at [324, 199] on textarea "[STREET_ADDRESS]" at bounding box center [410, 194] width 240 height 37
paste textarea "Google maps :"
click at [408, 182] on textarea "[STREET_ADDRESS] maps :" at bounding box center [410, 194] width 240 height 37
click at [347, 236] on textarea at bounding box center [410, 248] width 240 height 37
paste textarea "[STREET_ADDRESS]"
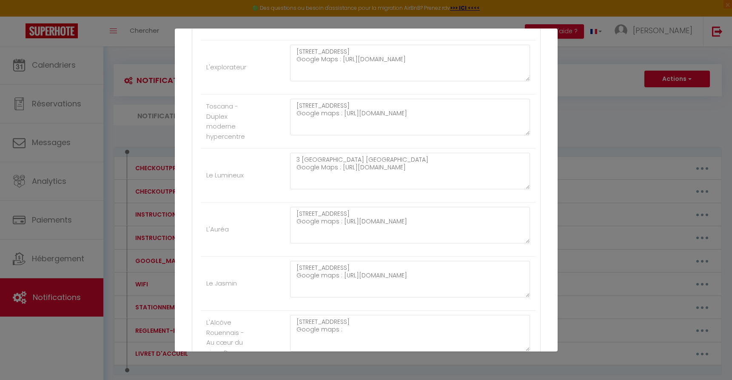
scroll to position [766, 0]
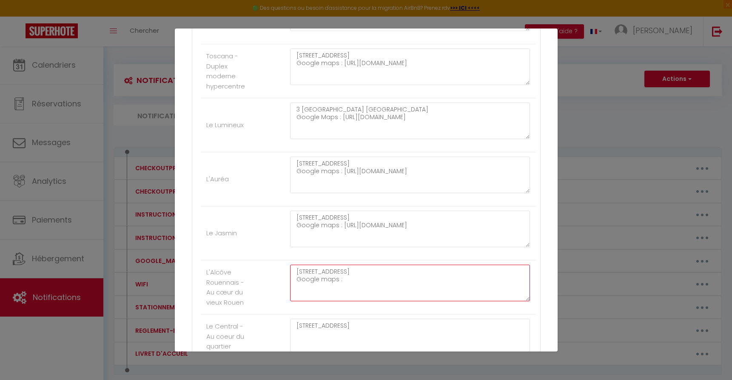
click at [366, 271] on textarea "[STREET_ADDRESS] Google maps :" at bounding box center [410, 283] width 240 height 37
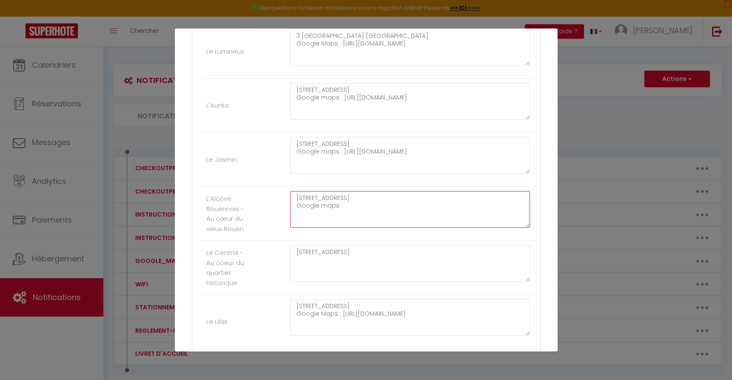
click at [378, 210] on textarea "[STREET_ADDRESS] Google maps :" at bounding box center [410, 209] width 240 height 37
paste textarea "[URL][DOMAIN_NAME]"
drag, startPoint x: 339, startPoint y: 206, endPoint x: 375, endPoint y: 208, distance: 36.2
click at [339, 206] on textarea "[STREET_ADDRESS] Google maps :[URL][DOMAIN_NAME]" at bounding box center [410, 209] width 240 height 37
click at [478, 205] on textarea "[STREET_ADDRESS] Google maps : [URL][DOMAIN_NAME]" at bounding box center [410, 209] width 240 height 37
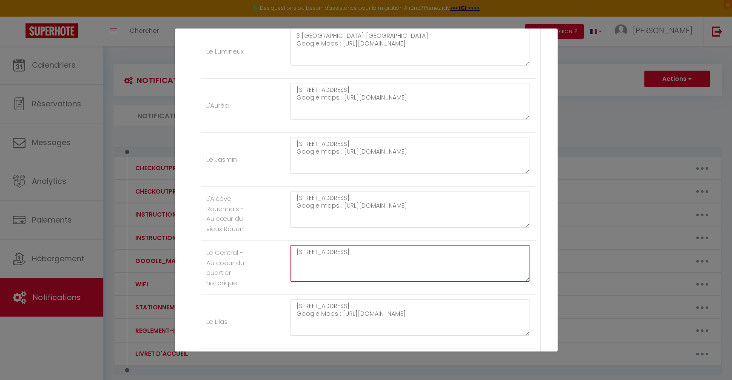
click at [415, 252] on textarea "[STREET_ADDRESS]" at bounding box center [410, 263] width 240 height 37
click at [395, 272] on textarea "[STREET_ADDRESS]" at bounding box center [410, 263] width 240 height 37
click at [345, 248] on textarea "[STREET_ADDRESS]" at bounding box center [410, 263] width 240 height 37
click at [345, 251] on textarea "[STREET_ADDRESS]" at bounding box center [410, 263] width 240 height 37
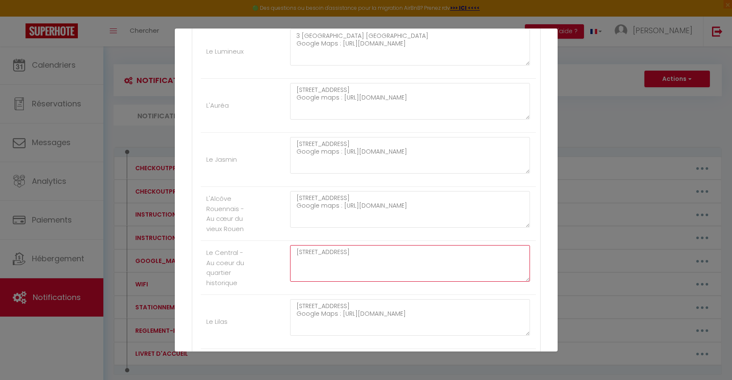
click at [345, 251] on textarea "[STREET_ADDRESS]" at bounding box center [410, 263] width 240 height 37
click at [349, 262] on textarea "[STREET_ADDRESS]" at bounding box center [410, 263] width 240 height 37
click at [333, 256] on textarea "[STREET_ADDRESS]" at bounding box center [410, 263] width 240 height 37
click at [335, 255] on textarea "[STREET_ADDRESS]" at bounding box center [410, 263] width 240 height 37
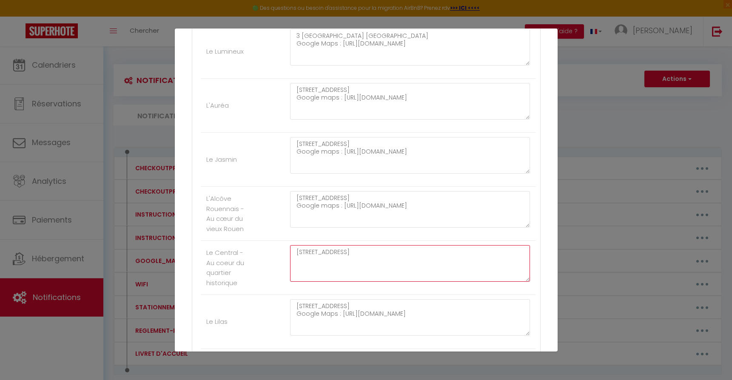
drag, startPoint x: 336, startPoint y: 254, endPoint x: 282, endPoint y: 252, distance: 53.6
click at [284, 252] on div "[STREET_ADDRESS]" at bounding box center [409, 267] width 251 height 45
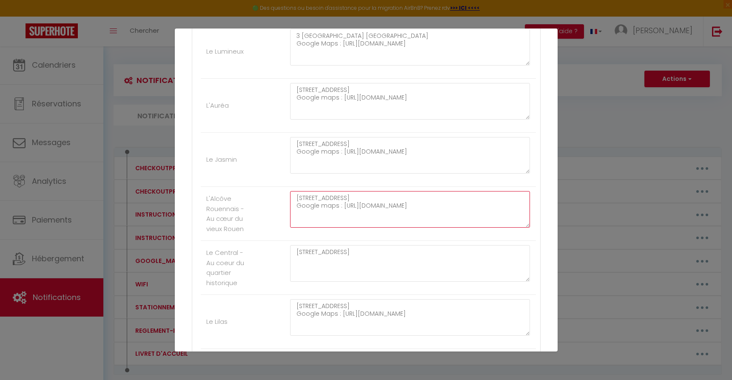
drag, startPoint x: 339, startPoint y: 207, endPoint x: 288, endPoint y: 206, distance: 50.6
click at [288, 206] on div "[STREET_ADDRESS] Google maps : [URL][DOMAIN_NAME]" at bounding box center [409, 213] width 251 height 45
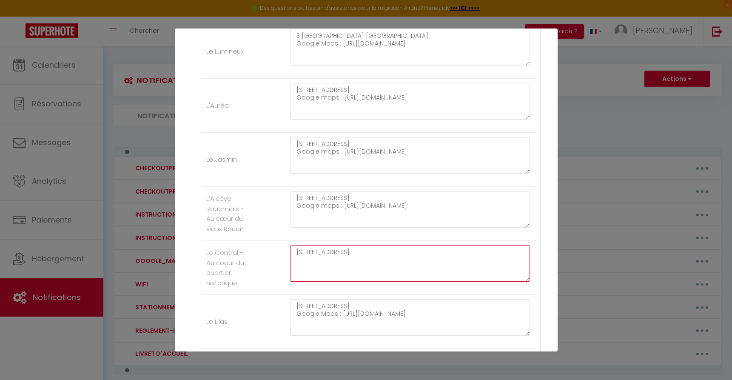
click at [398, 250] on textarea "[STREET_ADDRESS]" at bounding box center [410, 263] width 240 height 37
paste textarea "Google maps :"
click at [378, 252] on textarea "[STREET_ADDRESS] maps :" at bounding box center [410, 263] width 240 height 37
click at [344, 262] on textarea "[STREET_ADDRESS] Google maps :" at bounding box center [410, 263] width 240 height 37
paste textarea "[URL][DOMAIN_NAME]"
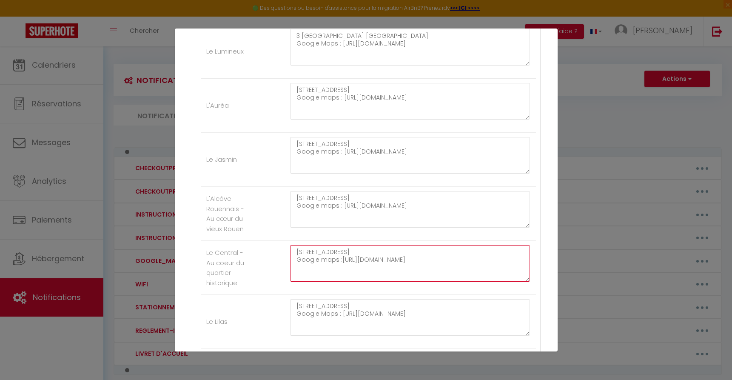
click at [339, 261] on textarea "[STREET_ADDRESS] Google maps :[URL][DOMAIN_NAME]" at bounding box center [410, 263] width 240 height 37
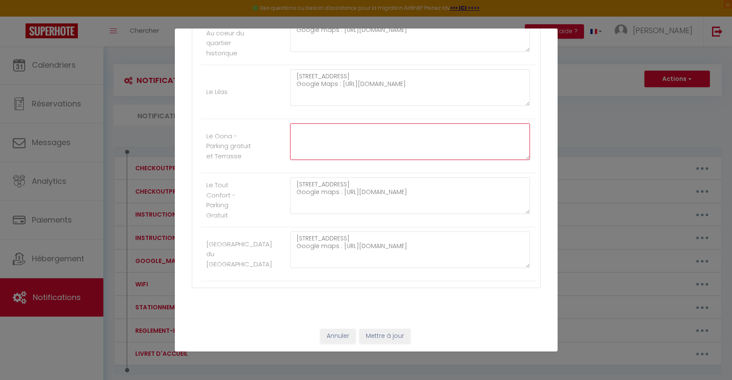
click at [397, 134] on textarea at bounding box center [410, 141] width 240 height 37
paste textarea "[STREET_ADDRESS]"
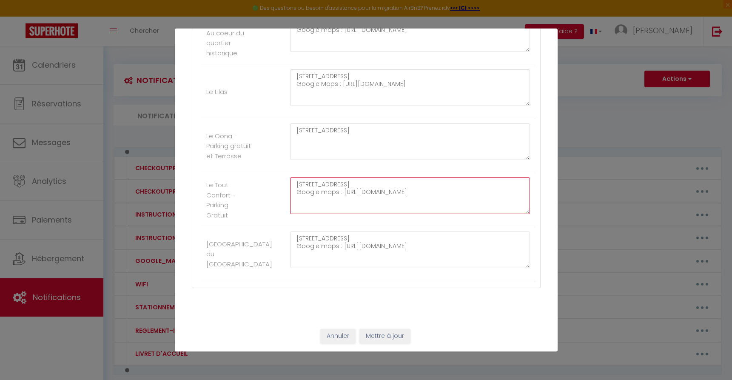
drag, startPoint x: 339, startPoint y: 193, endPoint x: 298, endPoint y: 194, distance: 40.9
click at [290, 195] on textarea "[STREET_ADDRESS] Google maps : [URL][DOMAIN_NAME]" at bounding box center [410, 195] width 240 height 37
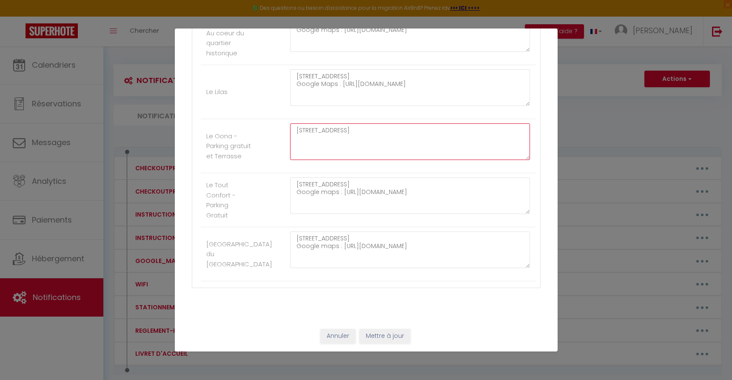
click at [333, 150] on textarea "[STREET_ADDRESS]" at bounding box center [410, 141] width 240 height 37
paste textarea "Google maps :"
click at [387, 132] on textarea "[STREET_ADDRESS] maps :" at bounding box center [410, 141] width 240 height 37
click at [337, 137] on textarea "[STREET_ADDRESS] Google maps :" at bounding box center [410, 141] width 240 height 37
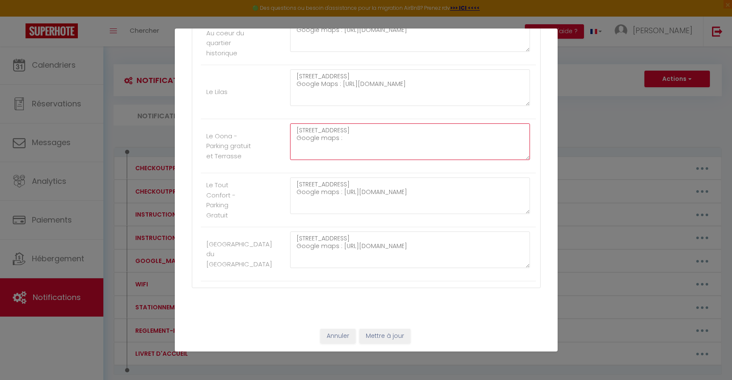
click at [337, 137] on textarea "[STREET_ADDRESS] Google maps :" at bounding box center [410, 141] width 240 height 37
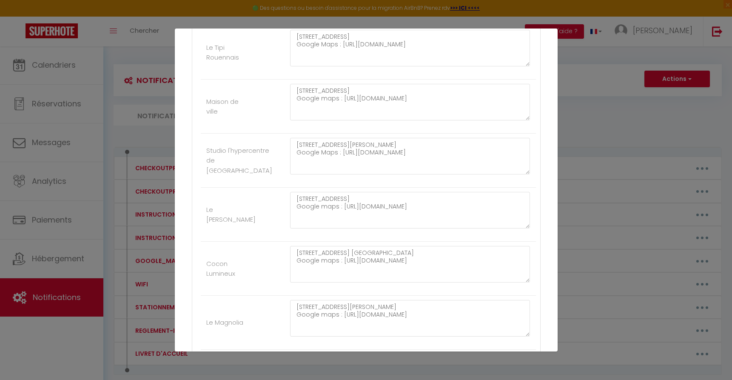
scroll to position [0, 0]
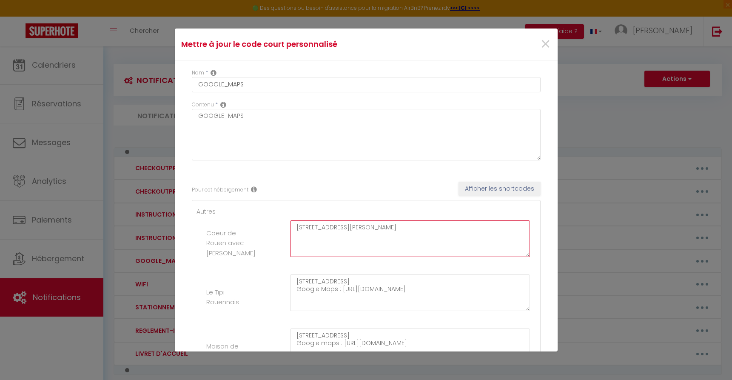
click at [361, 245] on textarea "[STREET_ADDRESS][PERSON_NAME]" at bounding box center [410, 238] width 240 height 37
drag, startPoint x: 336, startPoint y: 289, endPoint x: 276, endPoint y: 288, distance: 60.4
click at [276, 288] on li "Le Tipi Rouennais [STREET_ADDRESS] Google Maps : [URL][DOMAIN_NAME]" at bounding box center [368, 297] width 335 height 54
click at [392, 227] on textarea "[STREET_ADDRESS][PERSON_NAME]" at bounding box center [410, 238] width 240 height 37
paste textarea "Google Maps :"
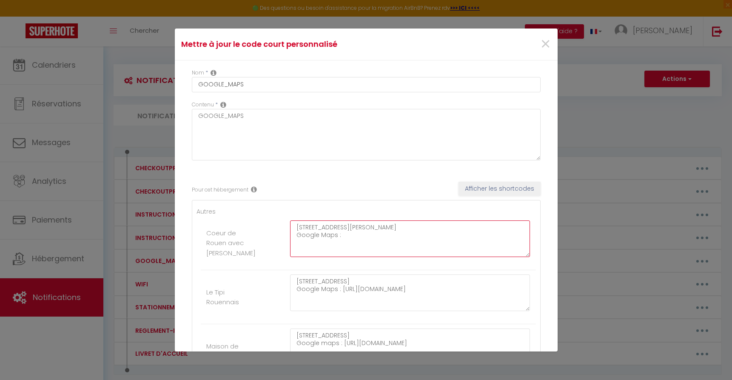
click at [320, 226] on textarea "[STREET_ADDRESS][PERSON_NAME] Google Maps :" at bounding box center [410, 238] width 240 height 37
click at [322, 226] on textarea "[STREET_ADDRESS][PERSON_NAME] Google Maps :" at bounding box center [410, 238] width 240 height 37
click at [322, 225] on textarea "[STREET_ADDRESS][PERSON_NAME] Google Maps :" at bounding box center [410, 238] width 240 height 37
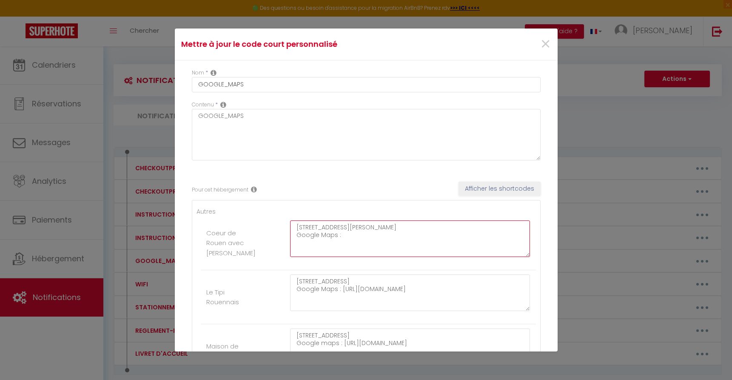
click at [342, 234] on textarea "[STREET_ADDRESS][PERSON_NAME] Google Maps :" at bounding box center [410, 238] width 240 height 37
paste textarea "[URL][DOMAIN_NAME]"
click at [337, 235] on textarea "[STREET_ADDRESS][PERSON_NAME] Google Maps :[URL][DOMAIN_NAME]" at bounding box center [410, 238] width 240 height 37
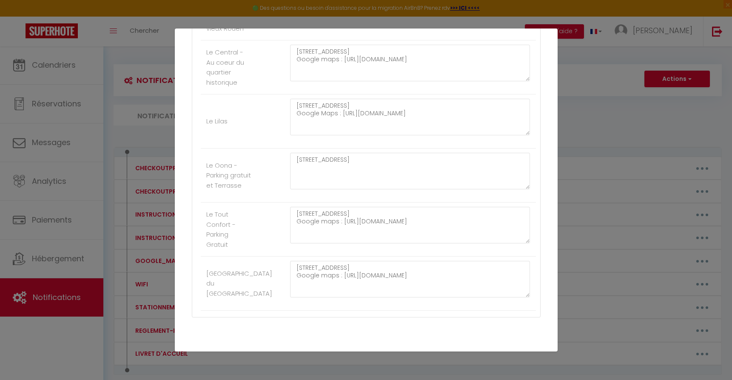
scroll to position [1069, 0]
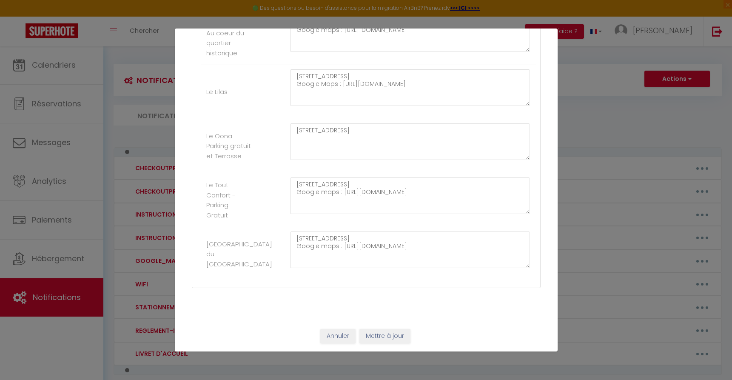
click at [394, 341] on button "Mettre à jour" at bounding box center [384, 336] width 51 height 14
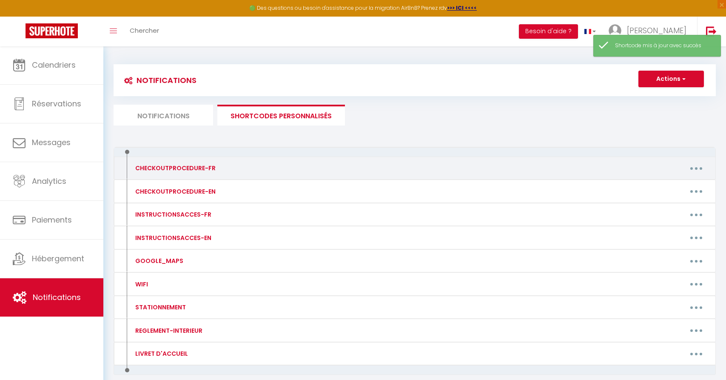
click at [696, 165] on button "button" at bounding box center [696, 168] width 24 height 14
click at [682, 190] on link "Editer" at bounding box center [674, 187] width 63 height 14
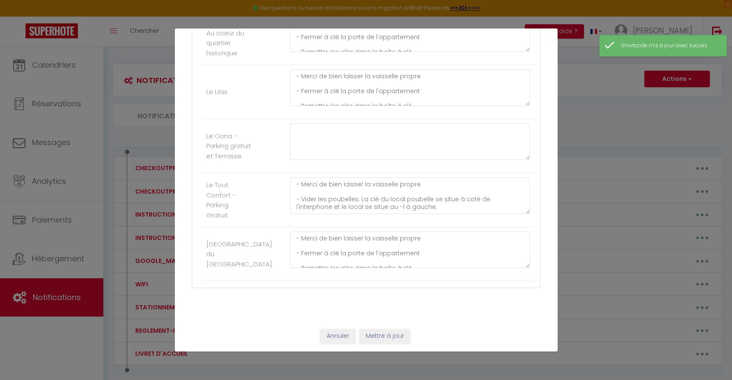
scroll to position [1021, 0]
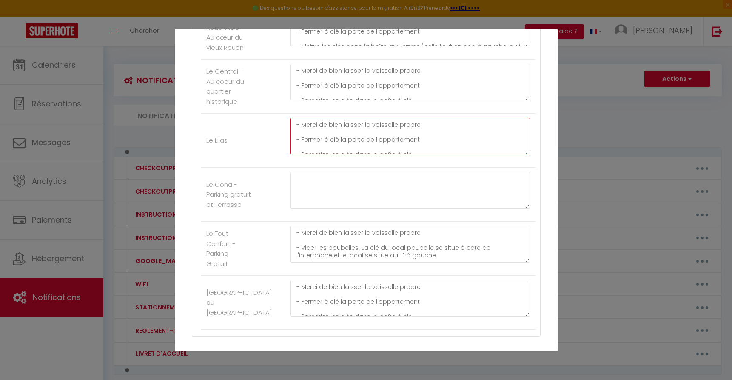
click at [373, 125] on textarea "- Merci de bien laisser la vaisselle propre - Fermer à clé la porte de l'appart…" at bounding box center [410, 136] width 240 height 37
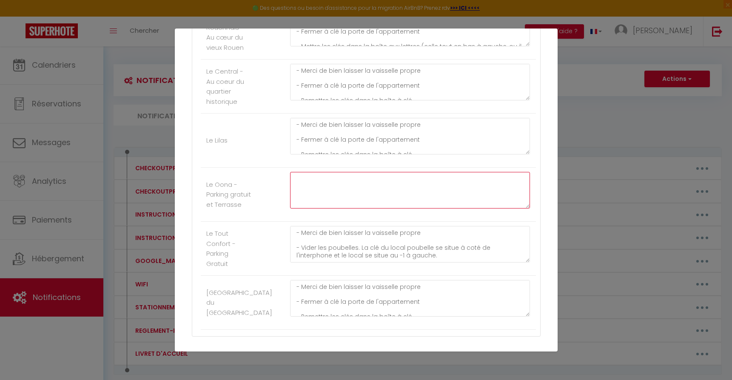
click at [368, 172] on textarea at bounding box center [410, 190] width 240 height 37
paste textarea "- Merci de bien laisser la vaisselle propre"
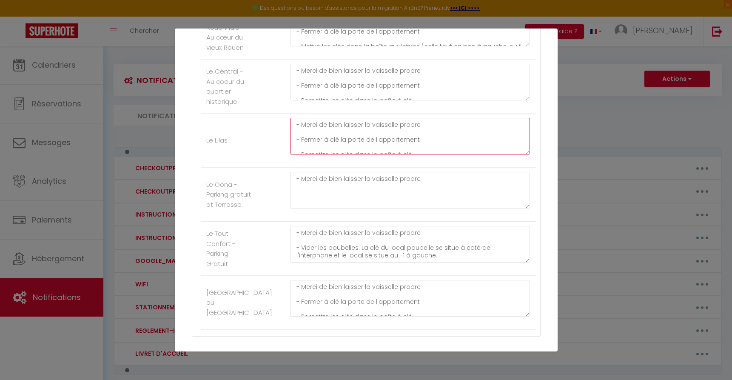
click at [375, 141] on textarea "- Merci de bien laisser la vaisselle propre - Fermer à clé la porte de l'appart…" at bounding box center [410, 136] width 240 height 37
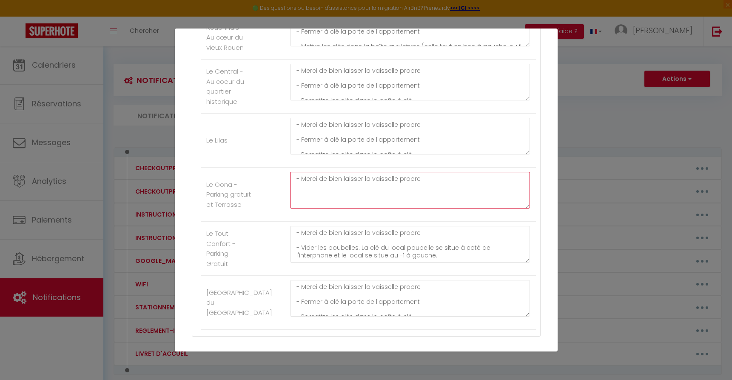
click at [422, 190] on textarea "- Merci de bien laisser la vaisselle propre" at bounding box center [410, 190] width 240 height 37
paste textarea "- Fermer à clé la porte de l'appartement"
click at [415, 178] on textarea "- Merci de bien laisser la vaisselle propre - Fermer à clé la porte de l'appart…" at bounding box center [410, 190] width 240 height 37
click at [397, 179] on textarea "- Merci de bien laisser la vaisselle propre - Fermer à clé la porte de l'appart…" at bounding box center [410, 190] width 240 height 37
click at [398, 179] on textarea "- Merci de bien laisser la vaisselle propre - Fermer à clé la porte de l'appart…" at bounding box center [410, 190] width 240 height 37
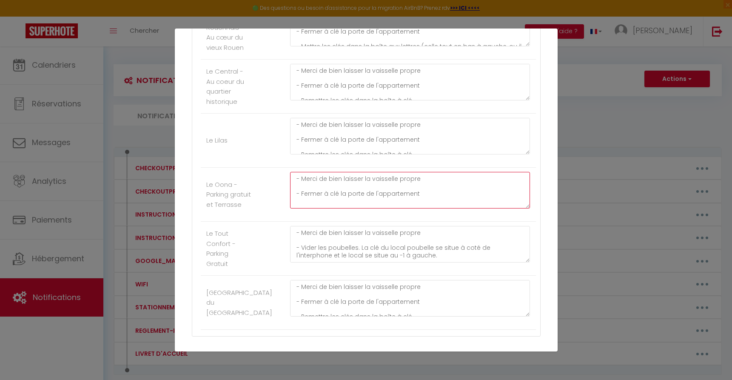
click at [398, 179] on textarea "- Merci de bien laisser la vaisselle propre - Fermer à clé la porte de l'appart…" at bounding box center [410, 190] width 240 height 37
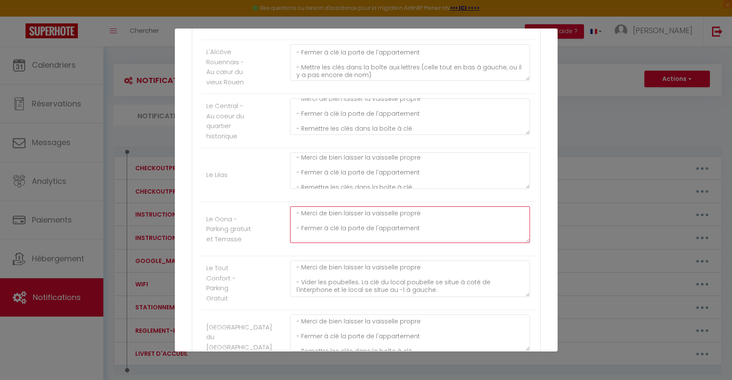
scroll to position [3, 0]
click at [367, 187] on textarea "- Merci de bien laisser la vaisselle propre - Fermer à clé la porte de l'appart…" at bounding box center [410, 170] width 240 height 37
click at [419, 230] on textarea "- Merci de bien laisser la vaisselle propre - Fermer à clé la porte de l'appart…" at bounding box center [410, 224] width 240 height 37
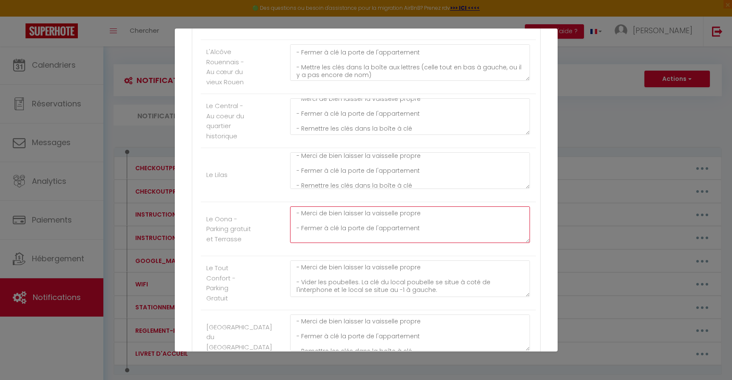
scroll to position [0, 0]
paste textarea "- Remettre les clés dans la boîte à clé"
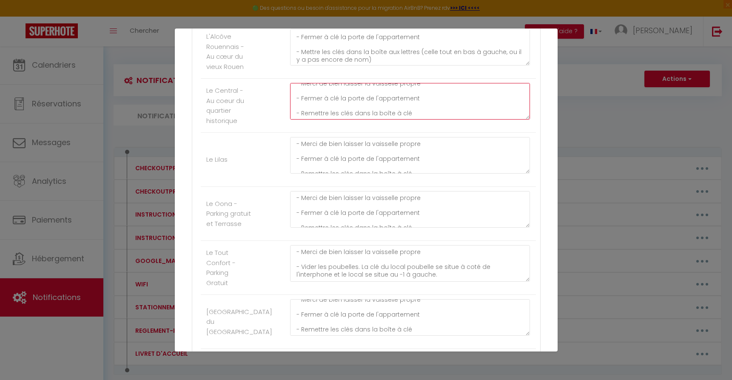
click at [309, 112] on textarea "- Merci de bien laisser la vaisselle propre - Fermer à clé la porte de l'appart…" at bounding box center [410, 101] width 240 height 37
click at [313, 112] on textarea "- Merci de bien laisser la vaisselle propre - Fermer à clé la porte de l'appart…" at bounding box center [410, 101] width 240 height 37
click at [423, 115] on textarea "- Merci de bien laisser la vaisselle propre - Fermer à clé la porte de l'appart…" at bounding box center [410, 101] width 240 height 37
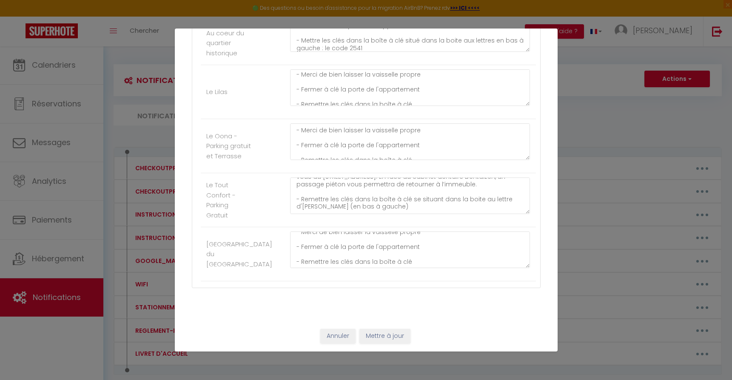
click at [386, 337] on button "Mettre à jour" at bounding box center [384, 336] width 51 height 14
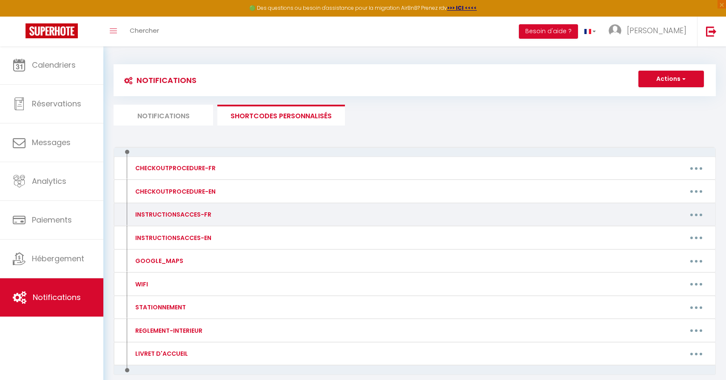
click at [695, 217] on button "button" at bounding box center [696, 215] width 24 height 14
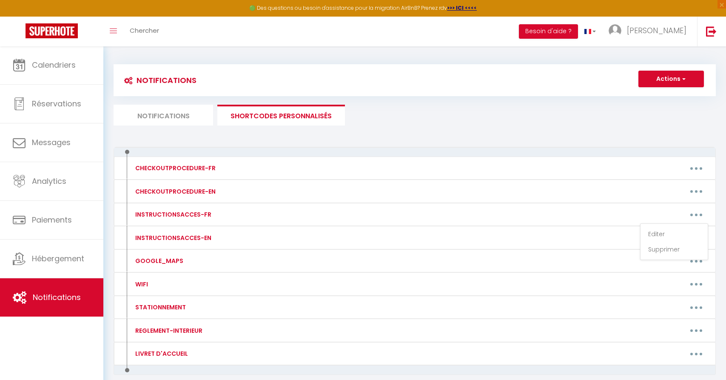
click at [676, 231] on link "Editer" at bounding box center [674, 234] width 63 height 14
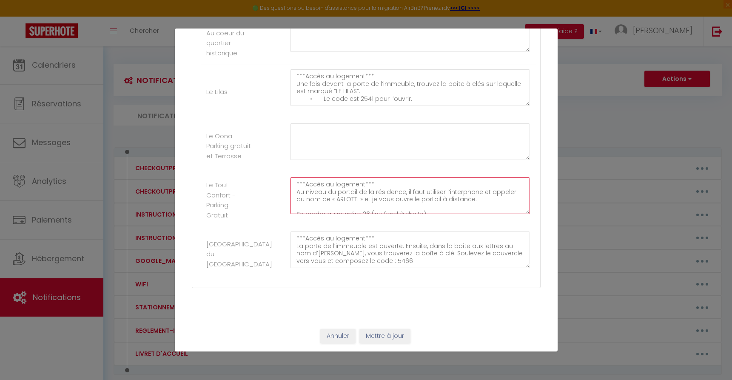
click at [342, 182] on textarea "***Accès au logement*** Au niveau du portail de la résidence, il faut utiliser …" at bounding box center [410, 195] width 240 height 37
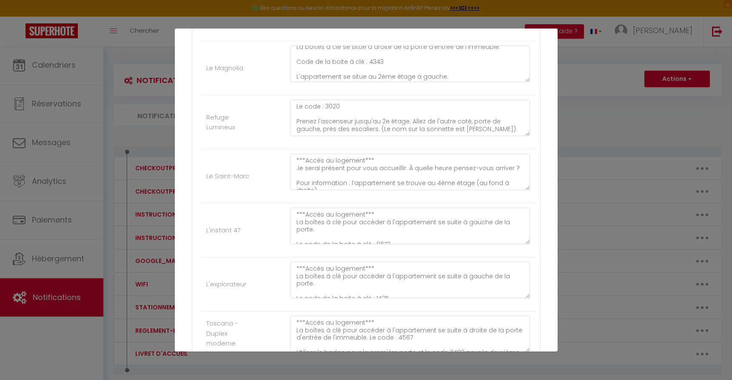
scroll to position [944, 0]
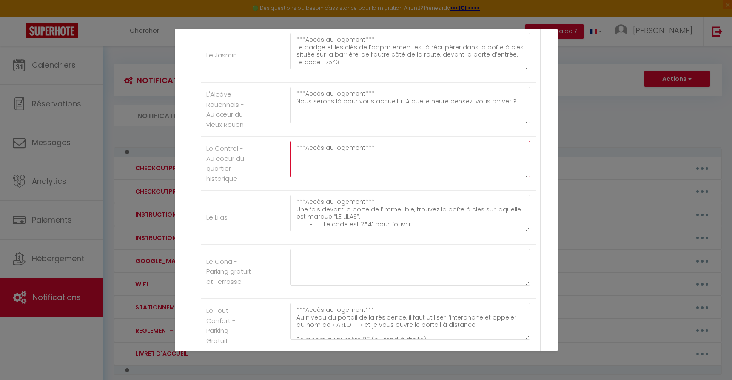
click at [370, 155] on textarea "***Accès au logement***" at bounding box center [410, 159] width 240 height 37
click at [299, 161] on textarea "***Accès au logement***" at bounding box center [410, 159] width 240 height 37
click at [307, 158] on textarea "***Accès au logement***" at bounding box center [410, 159] width 240 height 37
paste textarea "Pour l'accès, il suffit d'appuyer sur la sonnette VASSARD, la porte de l'immeub…"
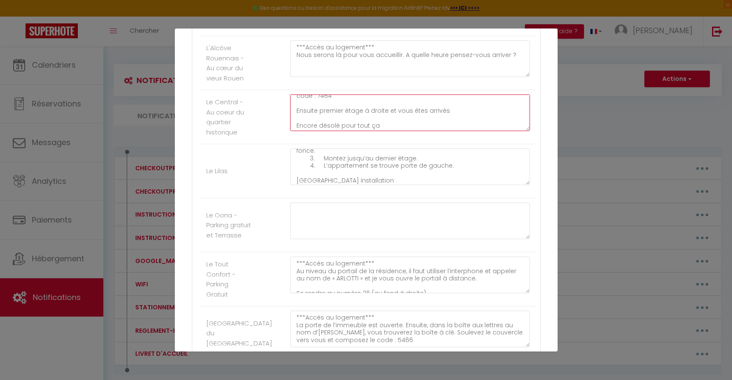
click at [335, 122] on textarea "***Accès au logement***Pour l'accès, il suffit d'appuyer sur la sonnette VASSAR…" at bounding box center [410, 112] width 240 height 37
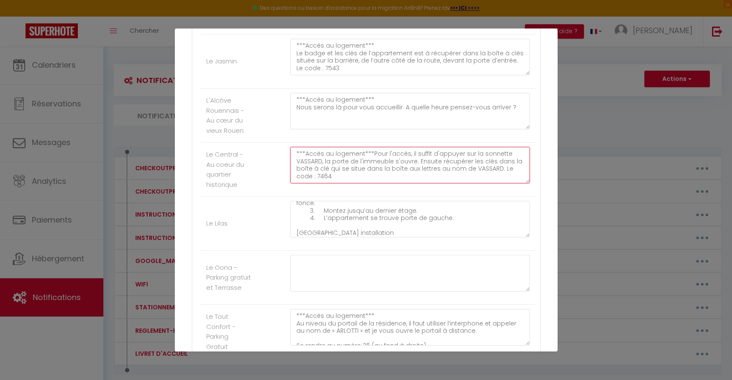
click at [370, 156] on textarea "***Accès au logement***Pour l'accès, il suffit d'appuyer sur la sonnette VASSAR…" at bounding box center [410, 165] width 240 height 37
drag, startPoint x: 294, startPoint y: 160, endPoint x: 421, endPoint y: 167, distance: 126.5
click at [421, 196] on li "Le Central - Au coeur du quartier historique ***Accès au logement*** Pour l'acc…" at bounding box center [368, 169] width 335 height 54
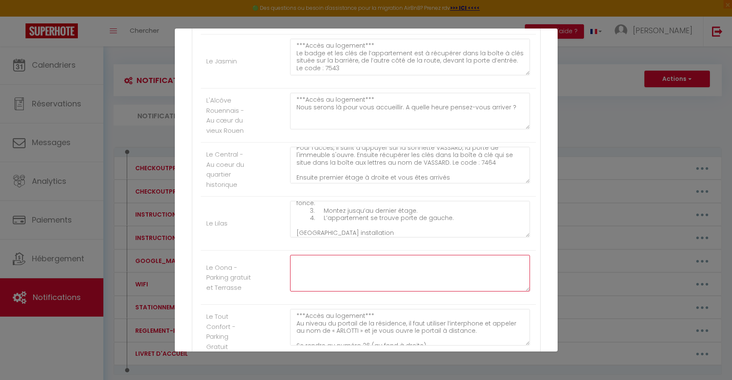
click at [313, 257] on textarea at bounding box center [410, 273] width 240 height 37
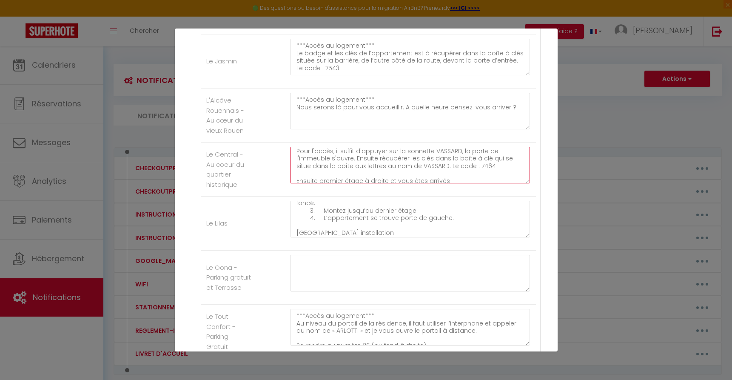
scroll to position [14, 0]
drag, startPoint x: 294, startPoint y: 161, endPoint x: 393, endPoint y: 204, distance: 108.4
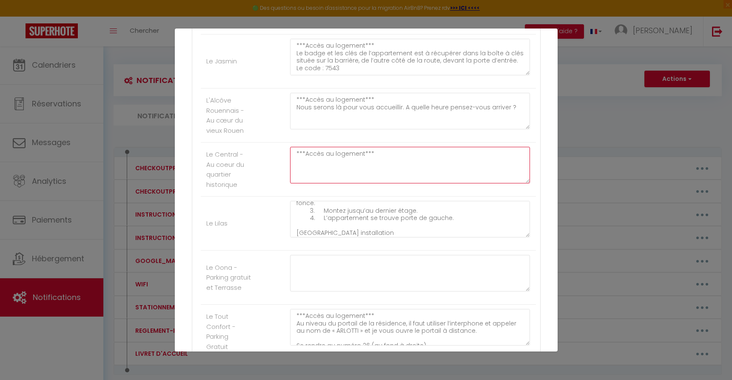
scroll to position [0, 0]
paste textarea "Appuyez sur la sonnette « VASSARD » pour ouvrir la porte de l’immeuble. Récupér…"
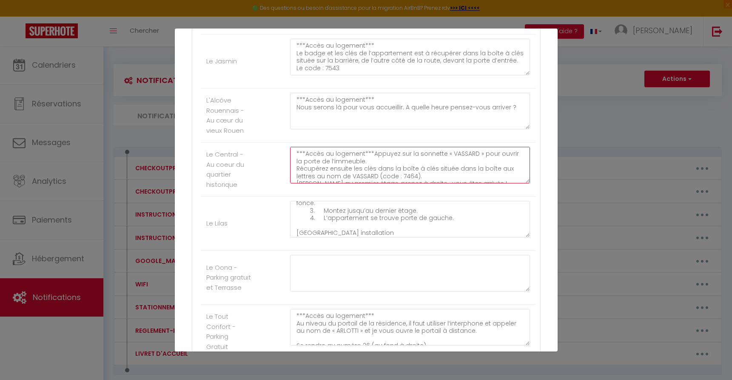
scroll to position [4, 0]
click at [370, 151] on textarea "***Accès au logement***Appuyez sur la sonnette « VASSARD » pour ouvrir la porte…" at bounding box center [410, 165] width 240 height 37
click at [510, 156] on textarea "***Accès au logement*** Appuyez sur la sonnette « VASSARD » pour ouvrir la port…" at bounding box center [410, 165] width 240 height 37
click at [381, 177] on textarea "***Accès au logement*** Appuyez sur la sonnette « VASSARD » pour ouvrir la port…" at bounding box center [410, 165] width 240 height 37
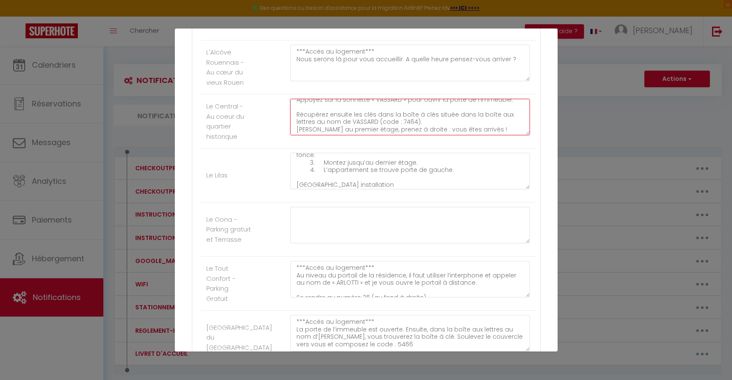
click at [441, 118] on textarea "***Accès au logement*** Appuyez sur la sonnette « VASSARD » pour ouvrir la port…" at bounding box center [410, 117] width 240 height 37
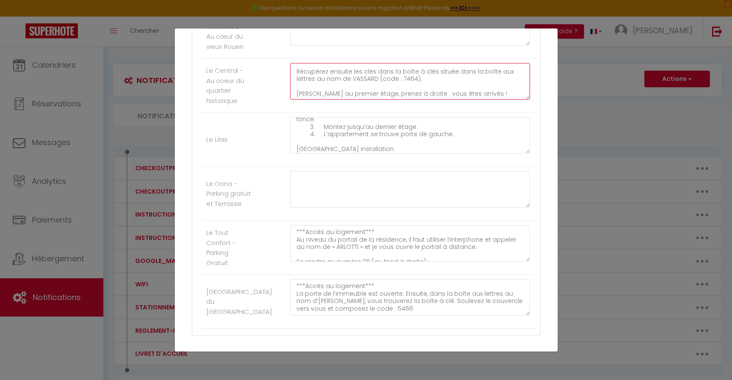
drag, startPoint x: 373, startPoint y: 92, endPoint x: 396, endPoint y: 94, distance: 23.1
click at [396, 94] on textarea "***Accès au logement*** Appuyez sur la sonnette « VASSARD » pour ouvrir la port…" at bounding box center [410, 81] width 240 height 37
click at [471, 185] on textarea at bounding box center [410, 187] width 240 height 37
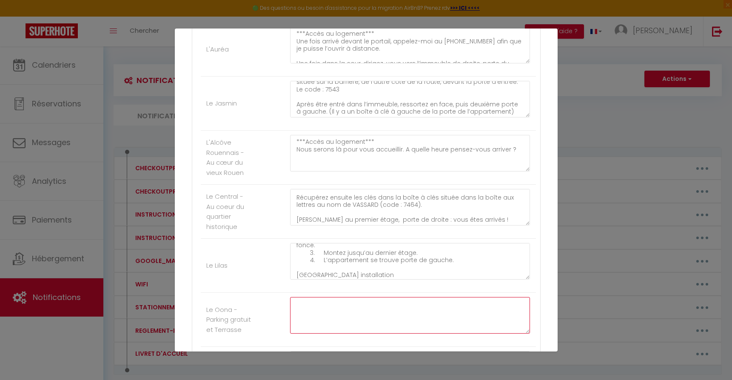
scroll to position [1061, 0]
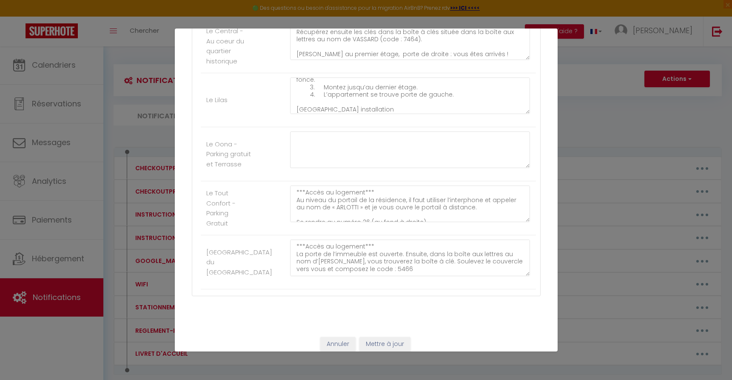
click at [390, 346] on button "Mettre à jour" at bounding box center [384, 344] width 51 height 14
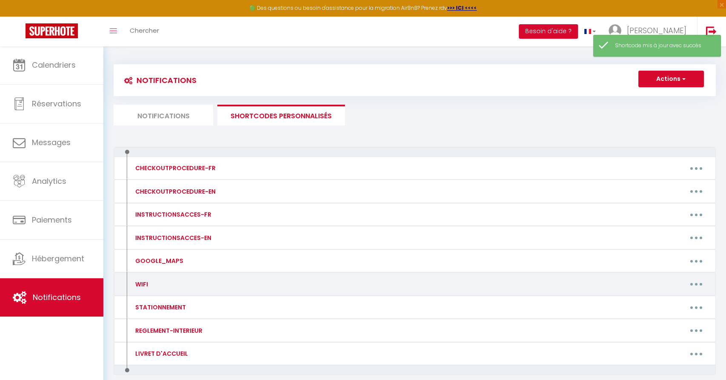
click at [694, 287] on button "button" at bounding box center [696, 284] width 24 height 14
click at [665, 297] on link "Editer" at bounding box center [674, 303] width 63 height 14
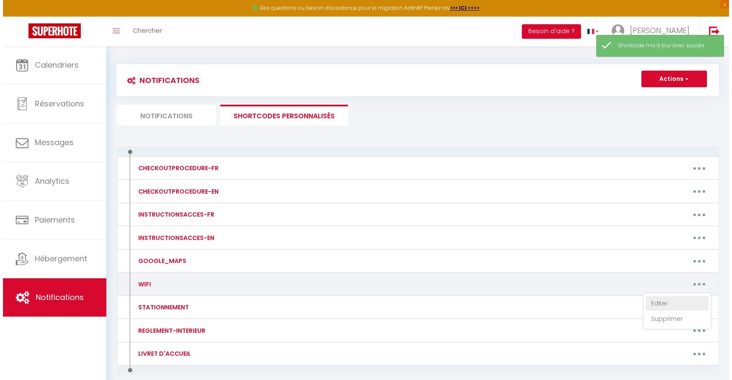
scroll to position [0, 0]
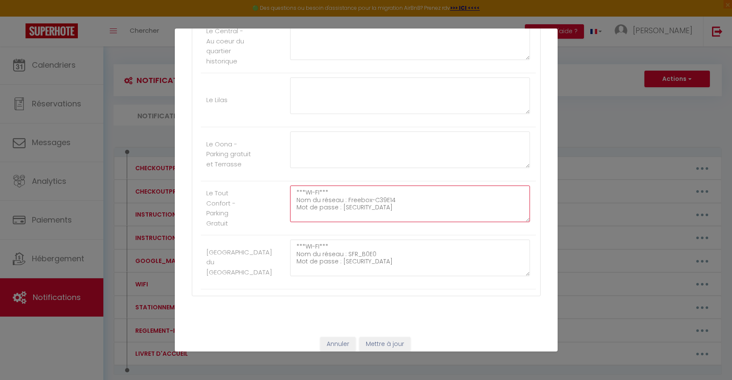
click at [322, 190] on textarea "***WI-FI*** Nom du réseau : Freebox-C39E14 Mot de passe : [SECURITY_DATA]" at bounding box center [410, 203] width 240 height 37
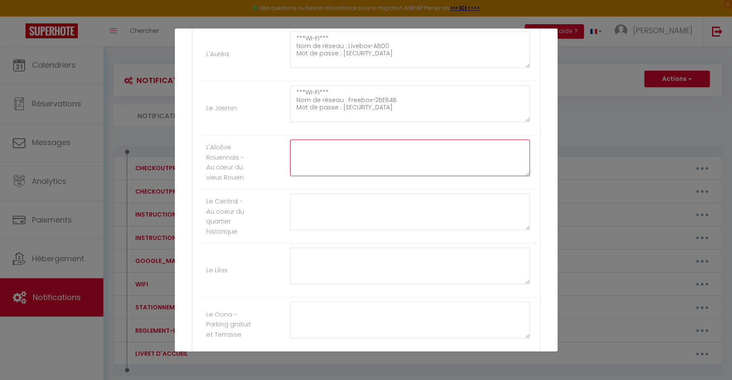
click at [313, 157] on textarea at bounding box center [410, 158] width 240 height 37
paste textarea "***WI-FI***"
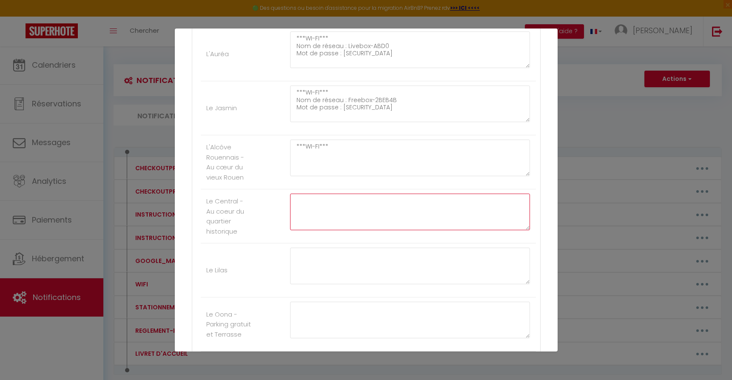
click at [322, 201] on textarea at bounding box center [410, 212] width 240 height 37
paste textarea "***WI-FI***"
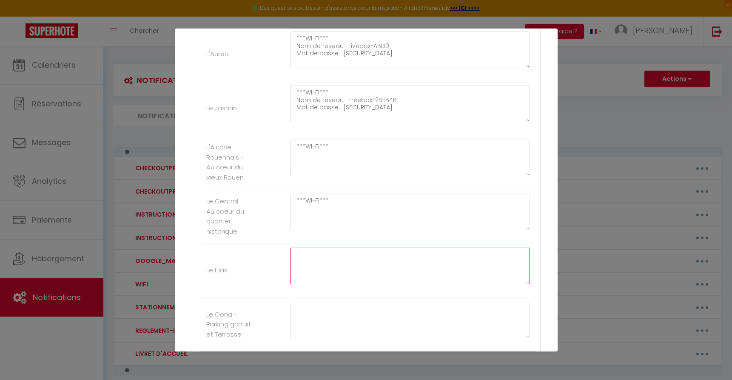
click at [349, 253] on textarea at bounding box center [410, 266] width 240 height 37
paste textarea "***WI-FI***"
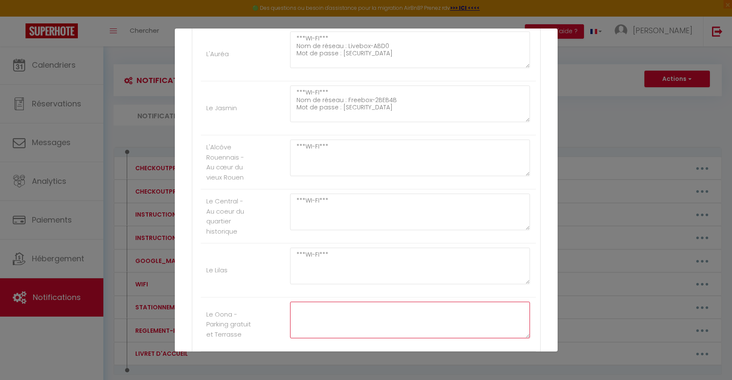
click at [362, 321] on textarea at bounding box center [410, 320] width 240 height 37
paste textarea "***WI-FI***"
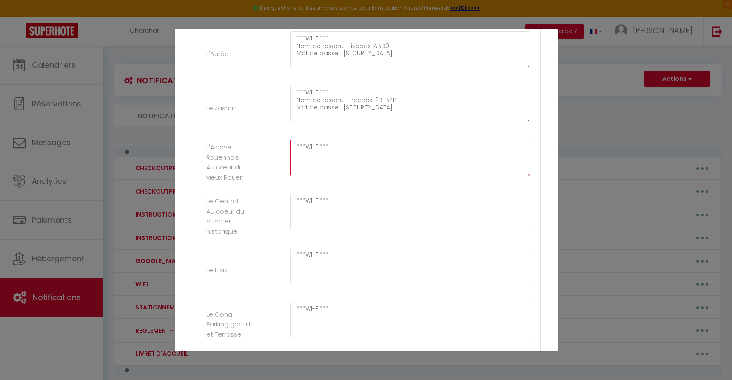
click at [357, 157] on textarea "***WI-FI***" at bounding box center [410, 158] width 240 height 37
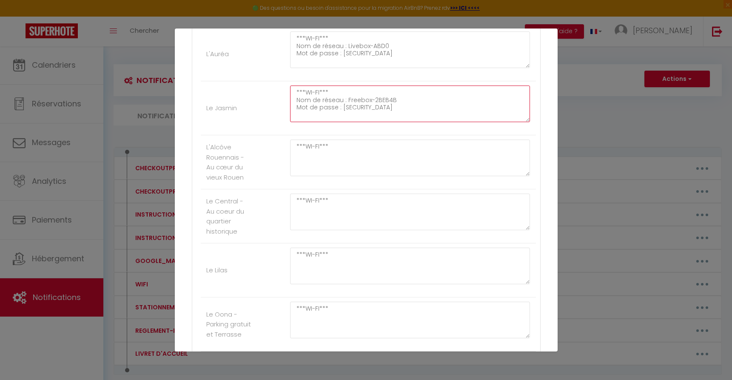
drag, startPoint x: 344, startPoint y: 100, endPoint x: 288, endPoint y: 98, distance: 56.6
click at [285, 100] on div "***WI-FI*** Nom de réseau : Freebox-2BEB4B Mot de passe : [SECURITY_DATA]" at bounding box center [409, 107] width 251 height 45
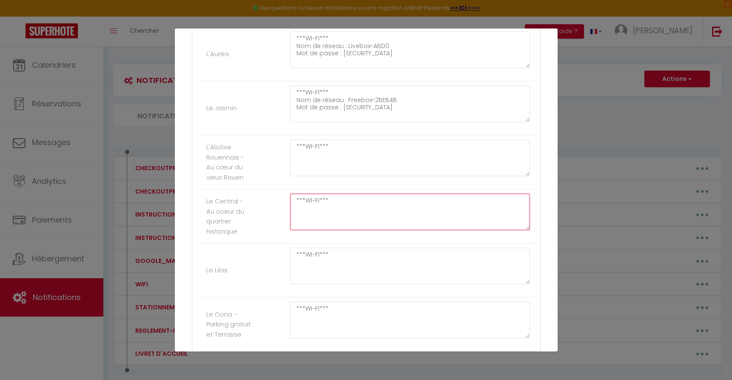
click at [310, 214] on textarea "***WI-FI***" at bounding box center [410, 212] width 240 height 37
paste textarea "Nom de réseau :"
click at [329, 202] on textarea "***WI-FI*** Nom de réseau :" at bounding box center [410, 212] width 240 height 37
click at [425, 211] on textarea "***WI-FI*** Nom de réseau :" at bounding box center [410, 212] width 240 height 37
click at [348, 208] on textarea "***WI-FI*** Nom de réseau :" at bounding box center [410, 212] width 240 height 37
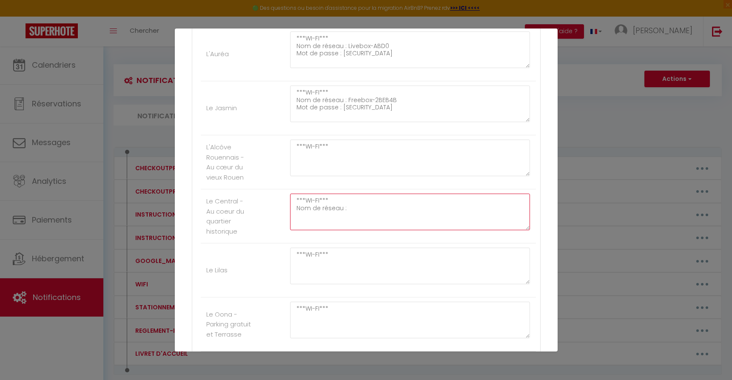
paste textarea "/Users/maximearlotti/Pictures/Photos Library.photoslibrary/resources/derivative…"
drag, startPoint x: 345, startPoint y: 209, endPoint x: 399, endPoint y: 231, distance: 59.2
click at [399, 231] on div "***WI-FI*** Nom de réseau :/Users/maximearlotti/Pictures/Photos Library.photosl…" at bounding box center [409, 216] width 251 height 45
paste textarea "Freebox-420461"
click at [345, 208] on textarea "***WI-FI*** Nom de réseau :Freebox-420461" at bounding box center [410, 212] width 240 height 37
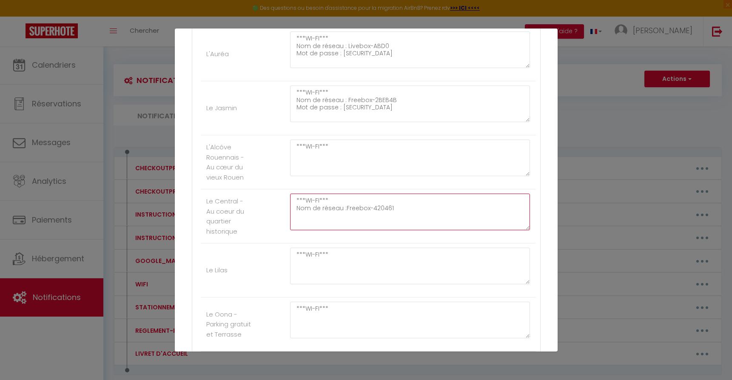
click at [344, 208] on textarea "***WI-FI*** Nom de réseau :Freebox-420461" at bounding box center [410, 212] width 240 height 37
drag, startPoint x: 344, startPoint y: 207, endPoint x: 276, endPoint y: 208, distance: 68.1
click at [276, 208] on li "Le Central - Au coeur du quartier historique ***WI-FI*** Nom de réseau : Freebo…" at bounding box center [368, 216] width 335 height 54
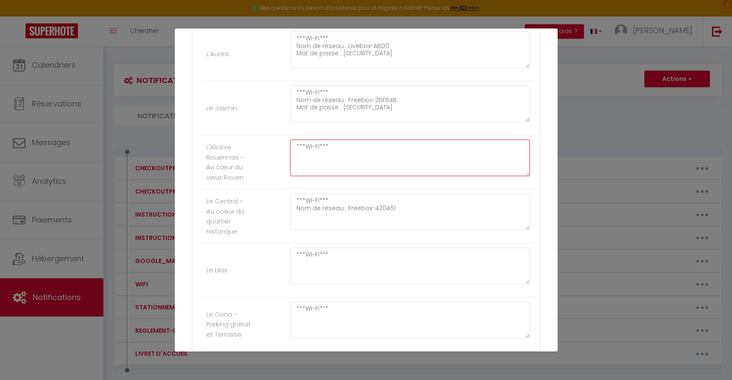
click at [320, 160] on textarea "***WI-FI***" at bounding box center [410, 158] width 240 height 37
paste textarea "Nom de réseau :"
click at [328, 144] on textarea "***WI-FI*** Nom de réseau :" at bounding box center [410, 158] width 240 height 37
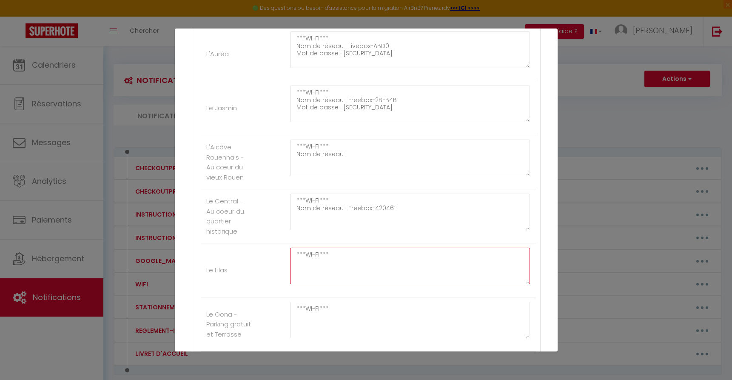
click at [321, 263] on textarea "***WI-FI***" at bounding box center [410, 266] width 240 height 37
click at [316, 264] on textarea "***WI-FI***" at bounding box center [410, 266] width 240 height 37
click at [326, 256] on textarea "***WI-FI***" at bounding box center [410, 266] width 240 height 37
paste textarea "Nom de réseau :"
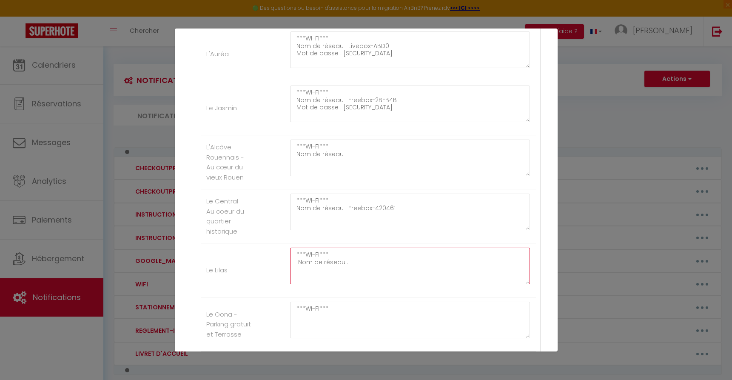
scroll to position [996, 0]
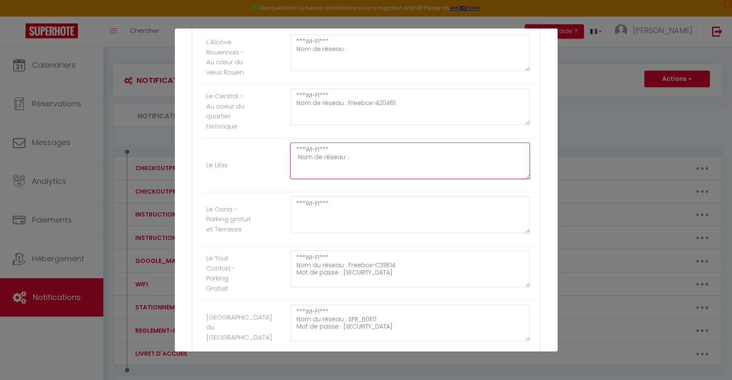
click at [296, 156] on textarea "***WI-FI*** Nom de réseau :" at bounding box center [410, 160] width 240 height 37
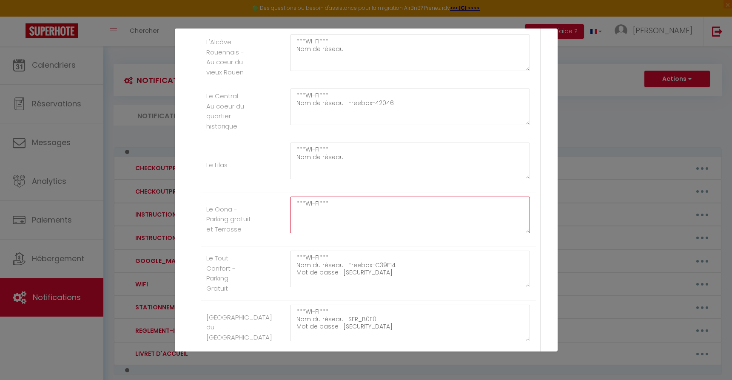
click at [318, 207] on textarea "***WI-FI***" at bounding box center [410, 215] width 240 height 37
click at [330, 206] on textarea "***WI-FI***" at bounding box center [410, 215] width 240 height 37
paste textarea "Nom de réseau :"
click at [295, 209] on textarea "***WI-FI*** Nom de réseau :" at bounding box center [410, 215] width 240 height 37
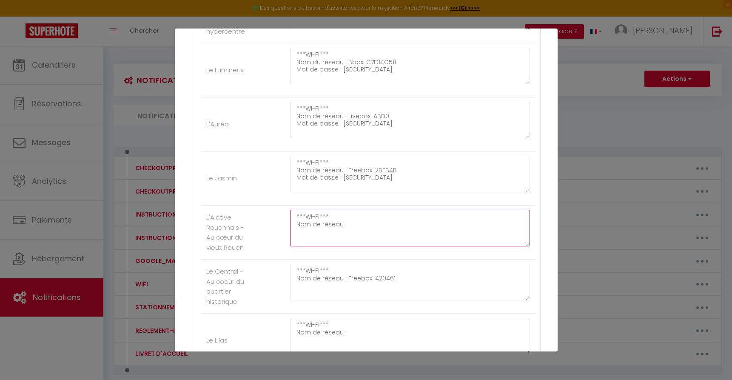
click at [360, 225] on textarea "***WI-FI*** Nom de réseau :" at bounding box center [410, 228] width 240 height 37
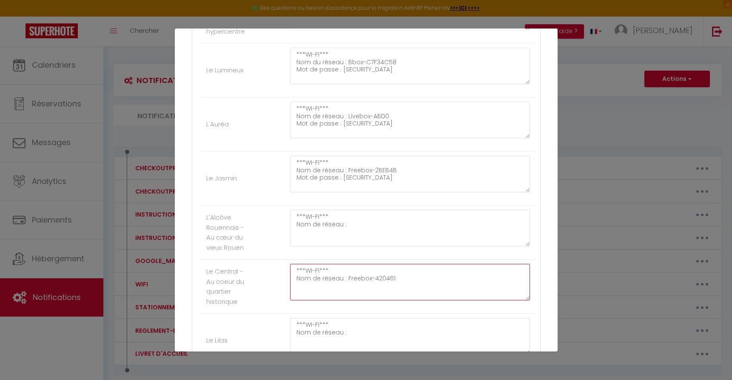
click at [410, 285] on textarea "***WI-FI*** Nom de réseau : Freebox-420461" at bounding box center [410, 282] width 240 height 37
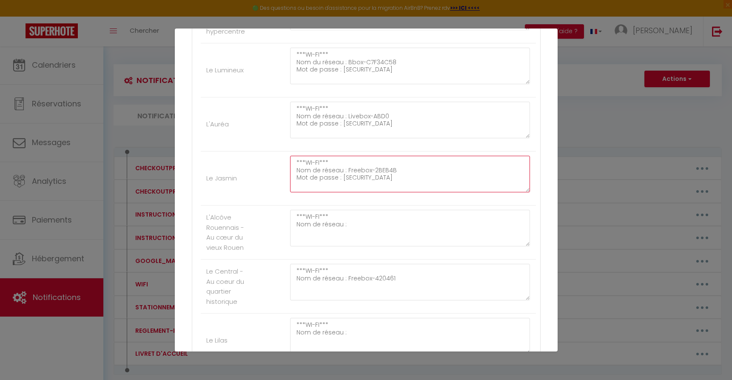
drag, startPoint x: 339, startPoint y: 177, endPoint x: 282, endPoint y: 177, distance: 56.1
click at [284, 177] on div "***WI-FI*** Nom de réseau : Freebox-2BEB4B Mot de passe : [SECURITY_DATA]" at bounding box center [409, 178] width 251 height 45
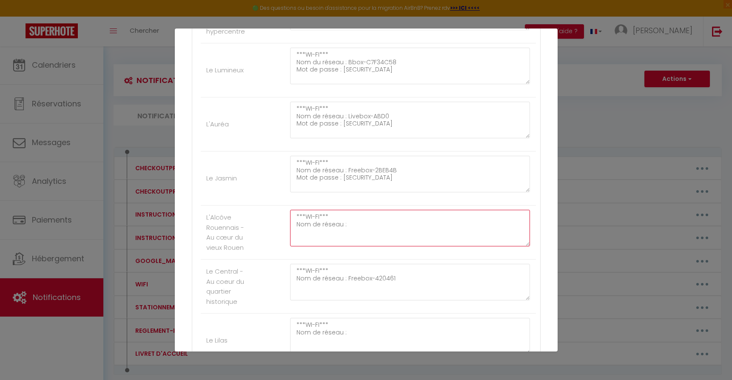
click at [351, 224] on textarea "***WI-FI*** Nom de réseau :" at bounding box center [410, 228] width 240 height 37
paste textarea "Mot de passe :"
click at [345, 223] on textarea "***WI-FI*** Nom de réseau : Mot de passe :" at bounding box center [410, 228] width 240 height 37
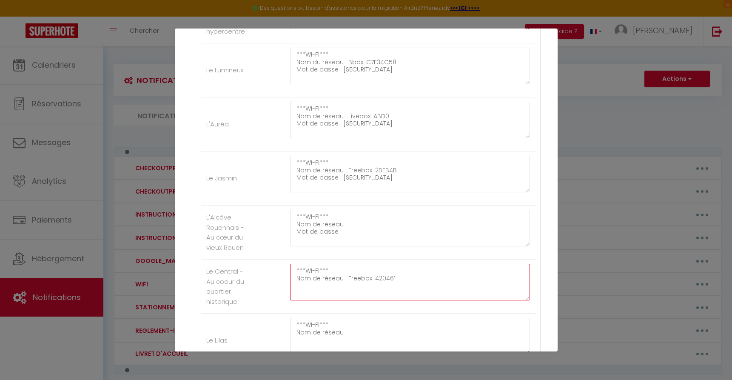
click at [413, 283] on textarea "***WI-FI*** Nom de réseau : Freebox-420461" at bounding box center [410, 282] width 240 height 37
paste textarea "Mot de passe :"
click at [391, 280] on textarea "***WI-FI*** Nom de réseau : Freebox-420461Mot de passe :" at bounding box center [410, 282] width 240 height 37
click at [353, 282] on textarea "***WI-FI*** Nom de réseau :" at bounding box center [410, 283] width 240 height 37
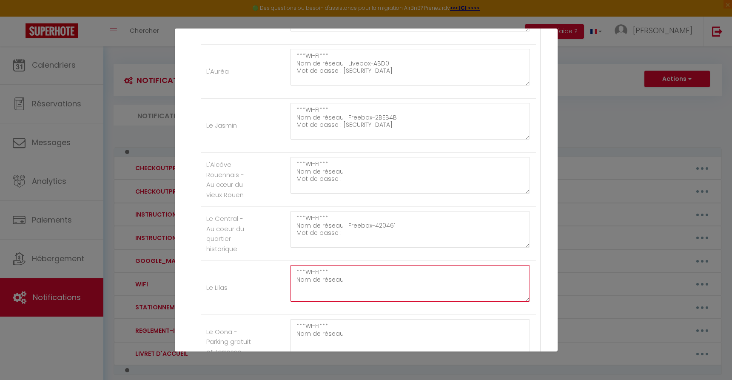
paste textarea "Mot de passe :"
click at [346, 278] on textarea "***WI-FI*** Nom de réseau : Mot de passe :" at bounding box center [410, 283] width 240 height 37
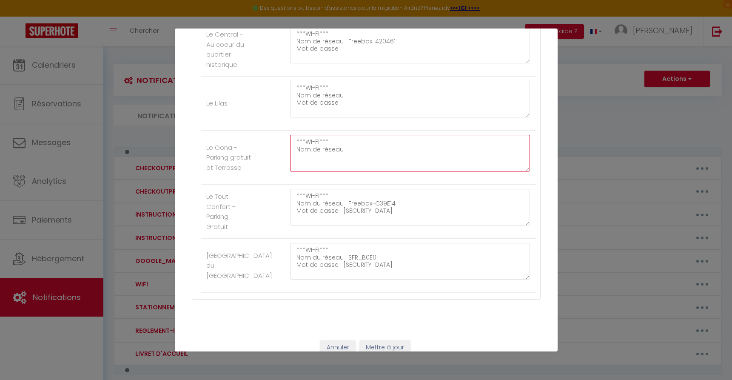
click at [310, 155] on textarea "***WI-FI*** Nom de réseau :" at bounding box center [410, 153] width 240 height 37
paste textarea "Mot de passe :"
click at [345, 146] on textarea "***WI-FI*** Nom de réseau : Mot de passe :" at bounding box center [410, 153] width 240 height 37
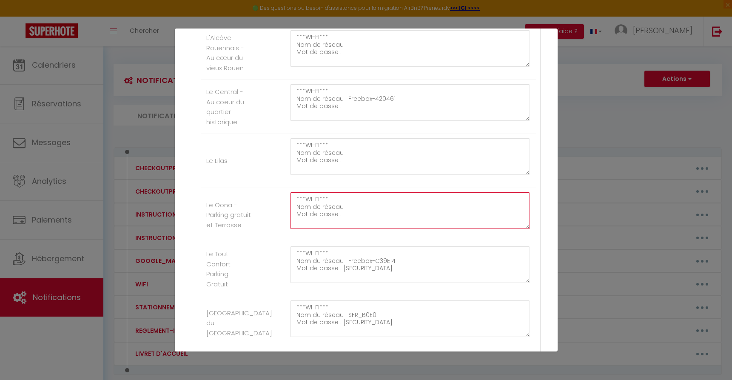
scroll to position [950, 0]
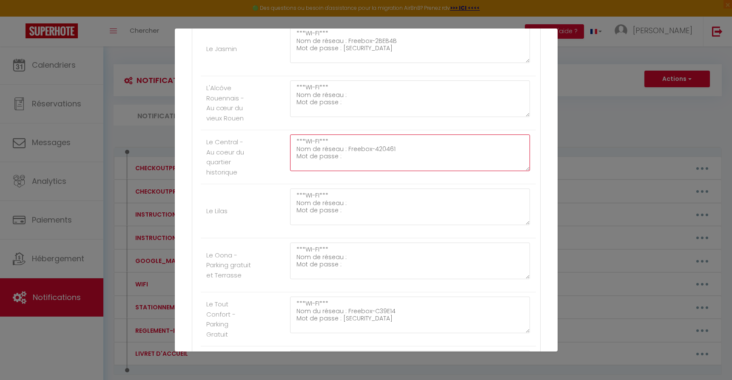
click at [343, 156] on textarea "***WI-FI*** Nom de réseau : Freebox-420461 Mot de passe :" at bounding box center [410, 152] width 240 height 37
paste textarea "obeuntur4-resartum?-resecans4-[GEOGRAPHIC_DATA]"
click at [339, 155] on textarea "***WI-FI*** Nom de réseau : Freebox-420461 Mot de passe :[SECURITY_DATA]" at bounding box center [410, 152] width 240 height 37
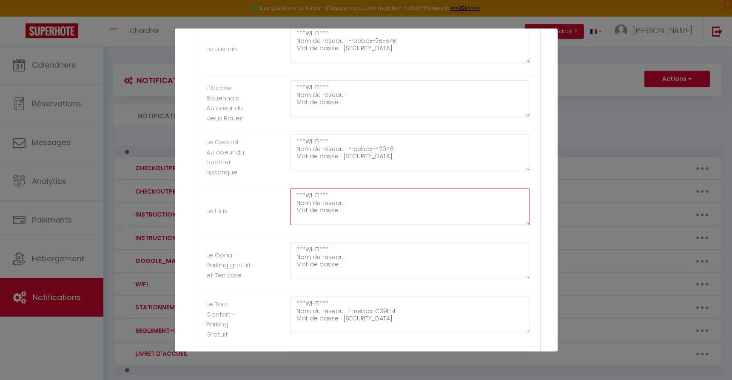
click at [353, 205] on textarea "***WI-FI*** Nom de réseau : Mot de passe :" at bounding box center [410, 206] width 240 height 37
paste textarea "MT504_E637"
click at [361, 213] on textarea "***WI-FI*** Nom de réseau : MT504_E637 Mot de passe :" at bounding box center [410, 206] width 240 height 37
paste textarea "9578222892"
click at [338, 211] on textarea "***WI-FI*** Nom de réseau : MT504_E637 Mot de passe :[SECURITY_DATA]" at bounding box center [410, 206] width 240 height 37
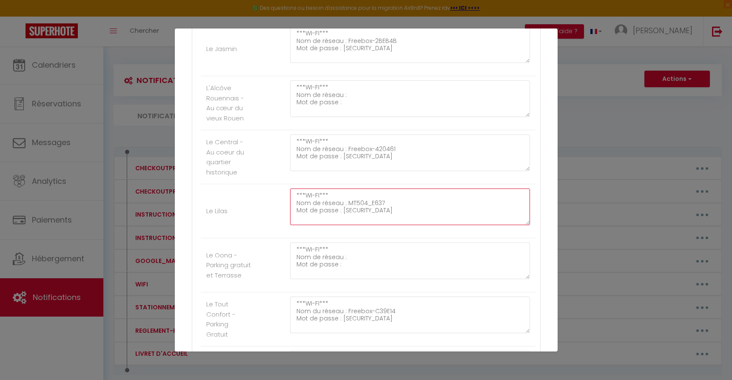
drag, startPoint x: 380, startPoint y: 201, endPoint x: 344, endPoint y: 202, distance: 36.2
click at [344, 202] on textarea "***WI-FI*** Nom de réseau : MT504_E637 Mot de passe : [SECURITY_DATA]" at bounding box center [410, 206] width 240 height 37
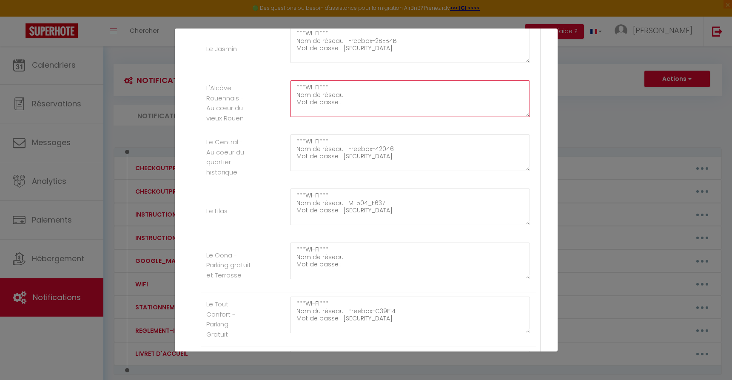
click at [345, 93] on textarea "***WI-FI*** Nom de réseau : Mot de passe :" at bounding box center [410, 98] width 240 height 37
paste textarea "Freebox-1F0577"
click at [341, 101] on textarea "***WI-FI*** Nom de réseau : Freebox-1F0577 Mot de passe :" at bounding box center [410, 98] width 240 height 37
paste textarea "irrogaris%&-planes?8-[PERSON_NAME]-siqua"
click at [338, 99] on textarea "***WI-FI*** Nom de réseau : Freebox-1F0577 Mot de passe :[SECURITY_DATA][PERSON…" at bounding box center [410, 98] width 240 height 37
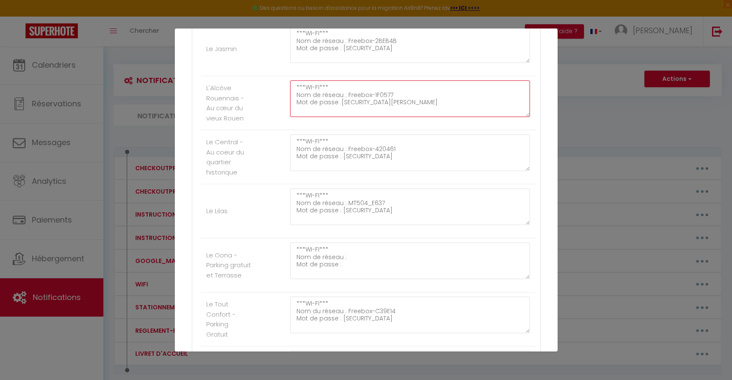
click at [337, 102] on textarea "***WI-FI*** Nom de réseau : Freebox-1F0577 Mot de passe :[SECURITY_DATA][PERSON…" at bounding box center [410, 98] width 240 height 37
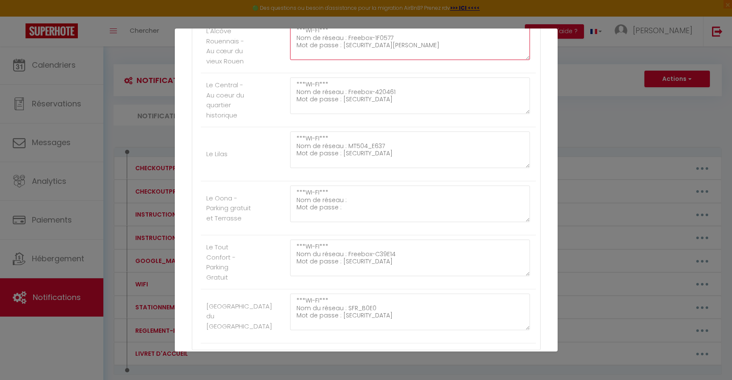
scroll to position [1069, 0]
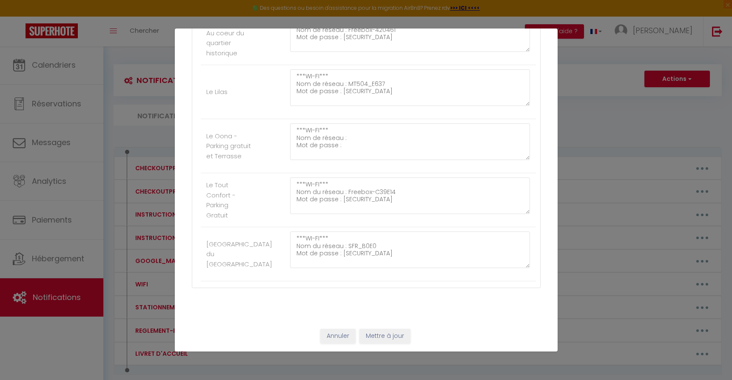
click at [390, 336] on button "Mettre à jour" at bounding box center [384, 336] width 51 height 14
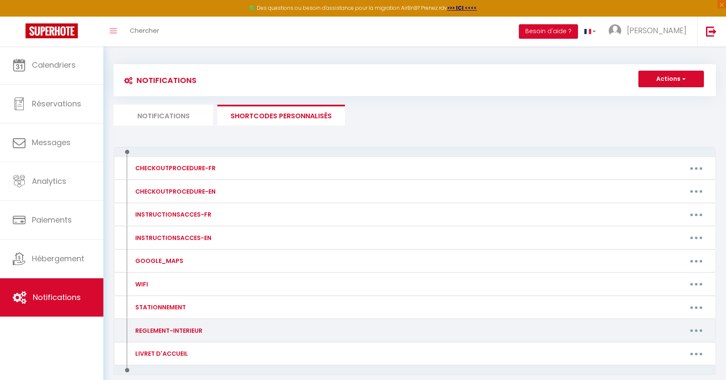
click at [699, 330] on button "button" at bounding box center [696, 331] width 24 height 14
click at [684, 349] on link "Editer" at bounding box center [674, 349] width 63 height 14
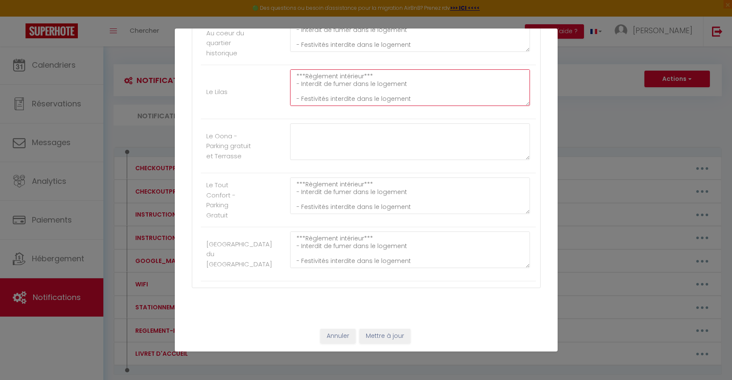
click at [331, 74] on textarea "***Règlement intérieur*** - Interdit de fumer dans le logement - Festivités int…" at bounding box center [410, 87] width 240 height 37
click at [344, 133] on textarea at bounding box center [410, 141] width 240 height 37
paste textarea "***Règlement intérieur***"
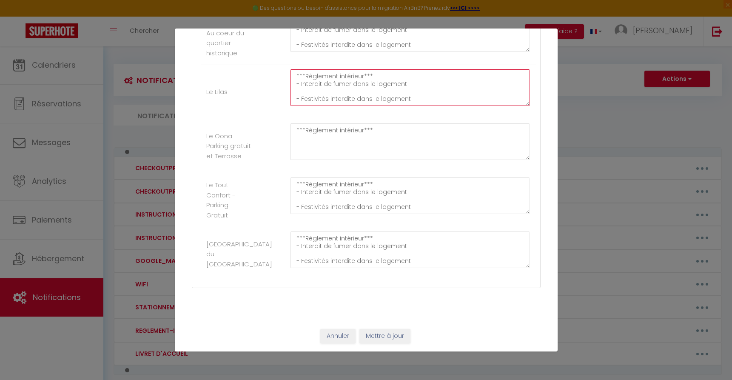
click at [358, 83] on textarea "***Règlement intérieur*** - Interdit de fumer dans le logement - Festivités int…" at bounding box center [410, 87] width 240 height 37
click at [409, 131] on textarea "***Règlement intérieur***" at bounding box center [410, 141] width 240 height 37
paste textarea "- Interdit de fumer dans le logement"
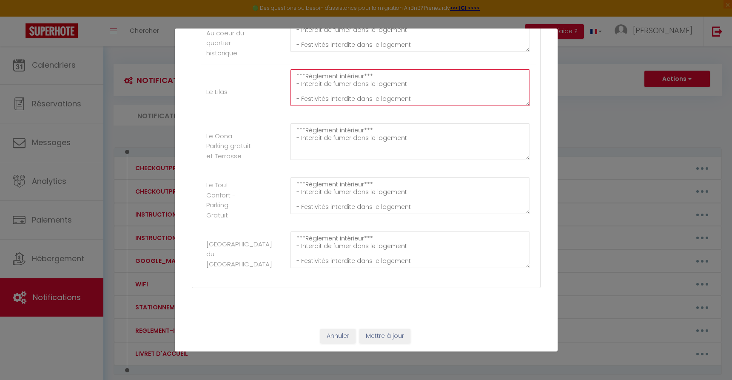
click at [356, 103] on textarea "***Règlement intérieur*** - Interdit de fumer dans le logement - Festivités int…" at bounding box center [410, 87] width 240 height 37
drag, startPoint x: 356, startPoint y: 103, endPoint x: 358, endPoint y: 99, distance: 4.4
click at [356, 103] on textarea "***Règlement intérieur*** - Interdit de fumer dans le logement - Festivités int…" at bounding box center [410, 87] width 240 height 37
click at [358, 99] on textarea "***Règlement intérieur*** - Interdit de fumer dans le logement - Festivités int…" at bounding box center [410, 87] width 240 height 37
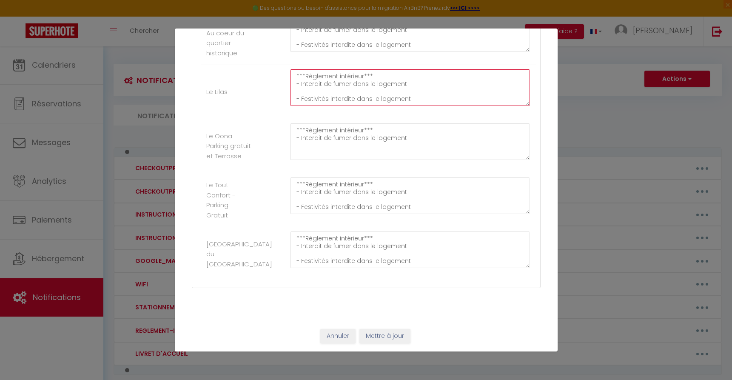
click at [358, 99] on textarea "***Règlement intérieur*** - Interdit de fumer dans le logement - Festivités int…" at bounding box center [410, 87] width 240 height 37
click at [407, 141] on textarea "***Règlement intérieur*** - Interdit de fumer dans le logement" at bounding box center [410, 141] width 240 height 37
paste textarea "- Festivités interdite dans le logement"
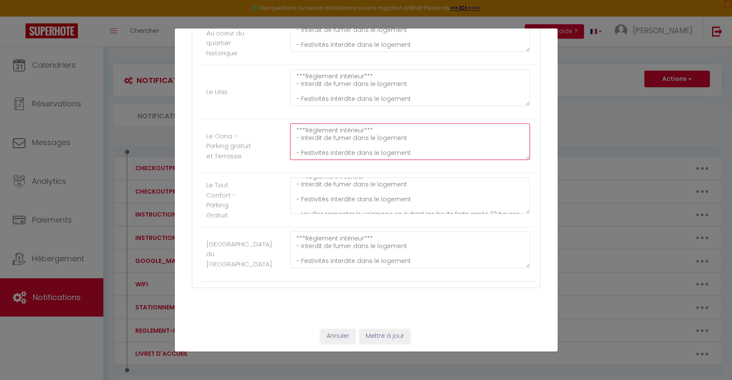
scroll to position [14, 0]
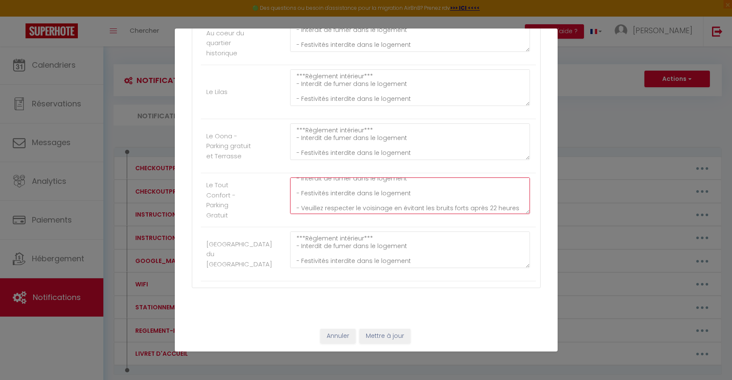
click at [358, 207] on textarea "***Règlement intérieur*** - Interdit de fumer dans le logement - Festivités int…" at bounding box center [410, 195] width 240 height 37
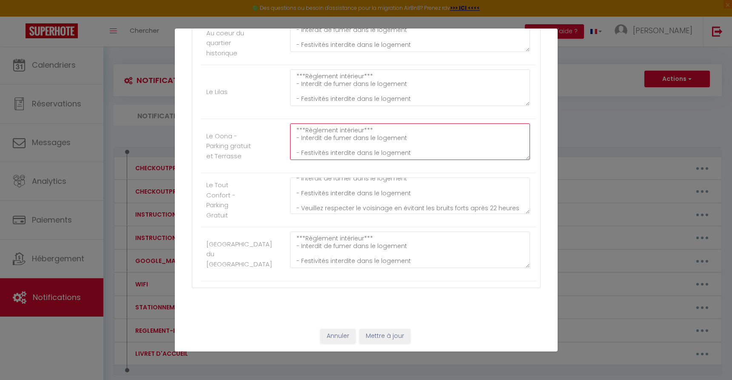
click at [356, 155] on textarea "***Règlement intérieur*** - Interdit de fumer dans le logement - Festivités int…" at bounding box center [410, 141] width 240 height 37
paste textarea "- Veuillez respecter le voisinage en évitant les bruits forts après 22 heures"
click at [412, 146] on textarea "***Règlement intérieur*** - Interdit de fumer dans le logement - Festivités int…" at bounding box center [410, 141] width 240 height 37
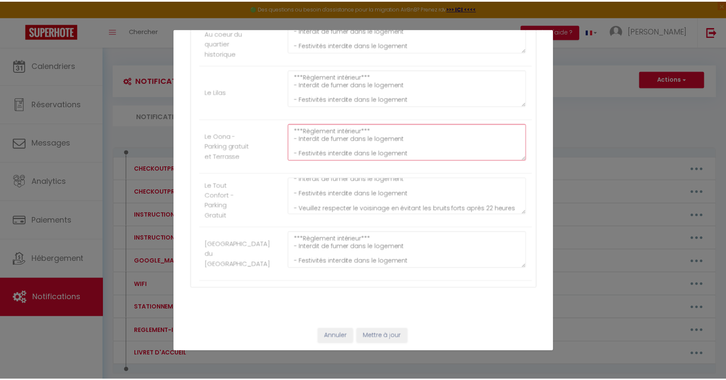
scroll to position [14, 0]
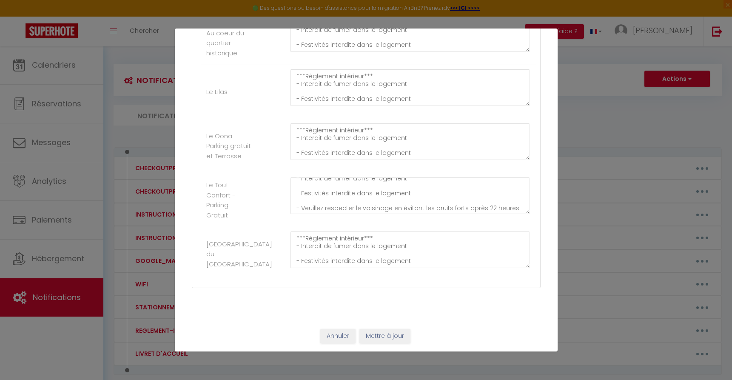
click at [388, 338] on button "Mettre à jour" at bounding box center [384, 336] width 51 height 14
